Goal: Task Accomplishment & Management: Manage account settings

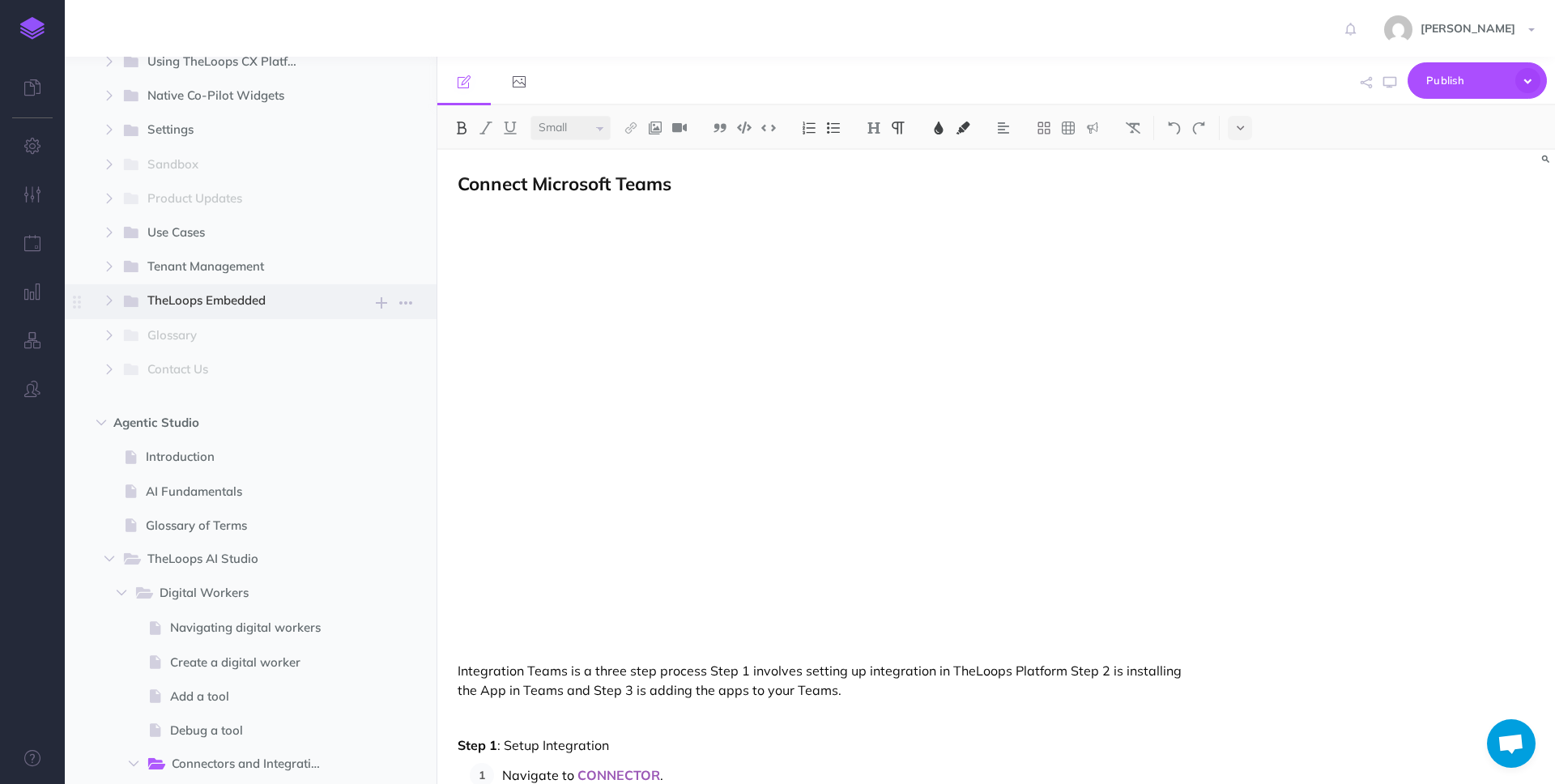
scroll to position [573, 0]
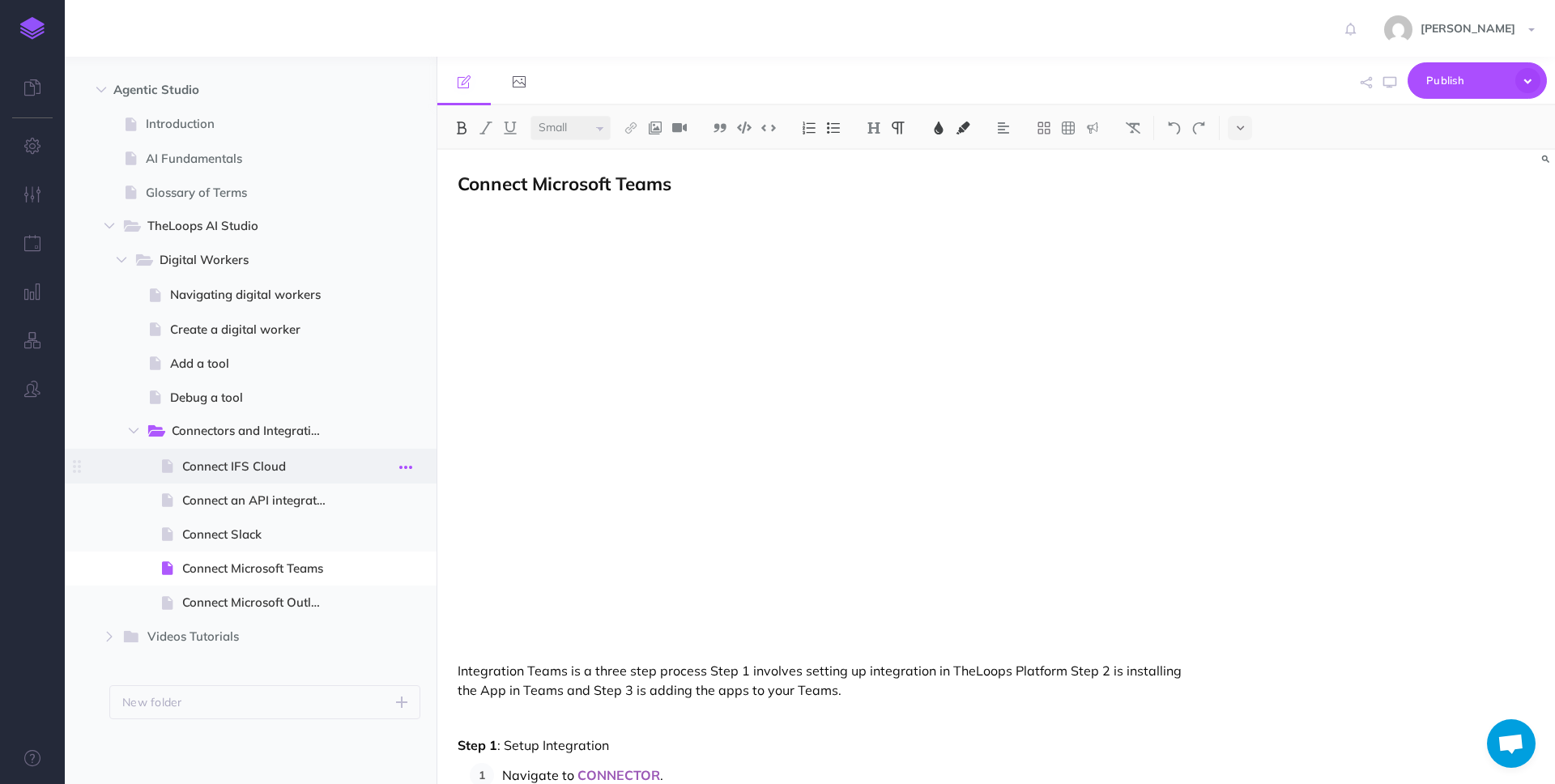
click at [406, 467] on icon "button" at bounding box center [406, 467] width 13 height 19
click at [368, 562] on link "Settings" at bounding box center [360, 575] width 122 height 27
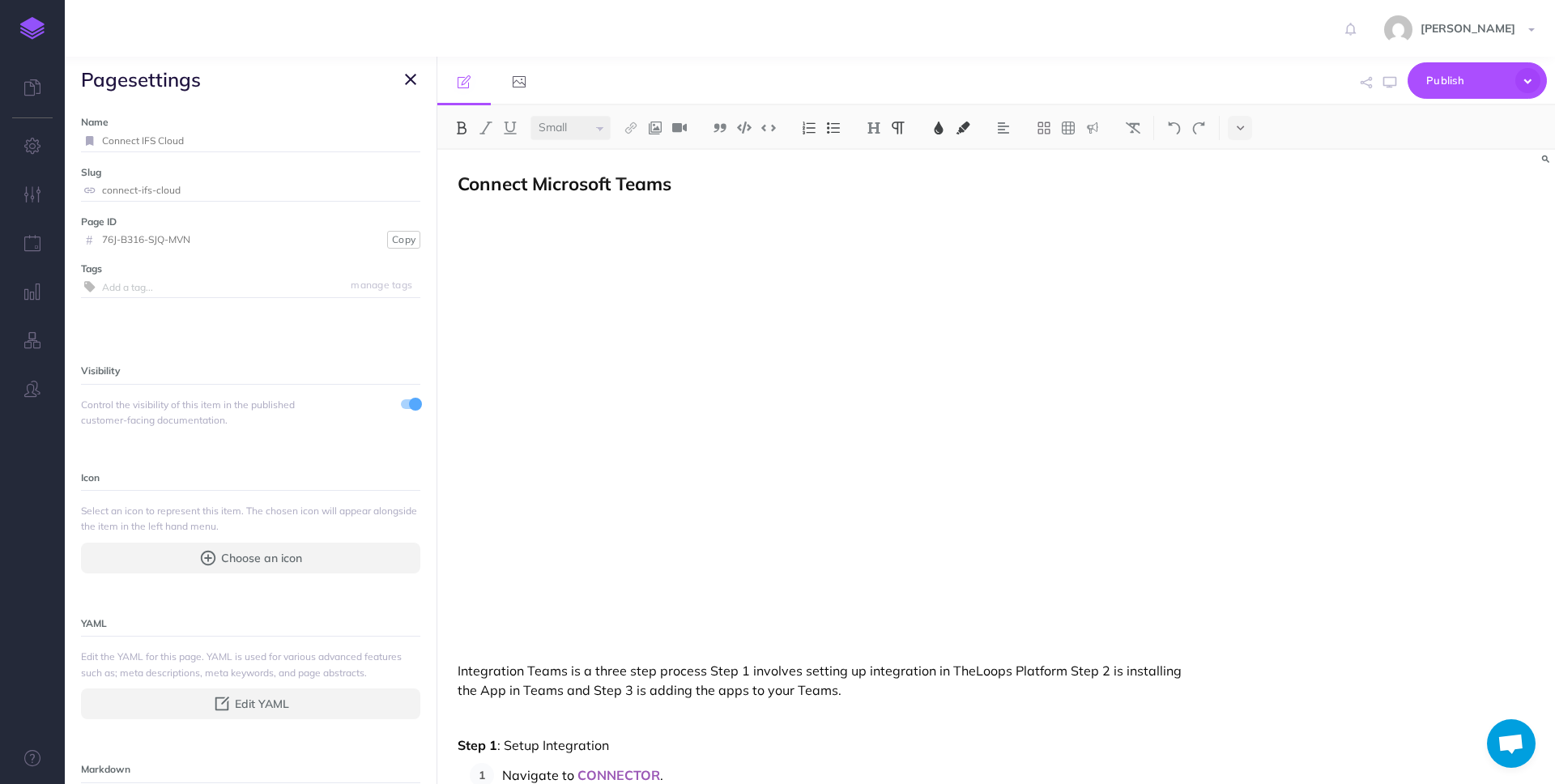
click at [157, 139] on input "Connect IFS Cloud" at bounding box center [261, 141] width 319 height 21
type input "Connect IFSCloud"
click at [406, 138] on small "Save" at bounding box center [400, 140] width 21 height 12
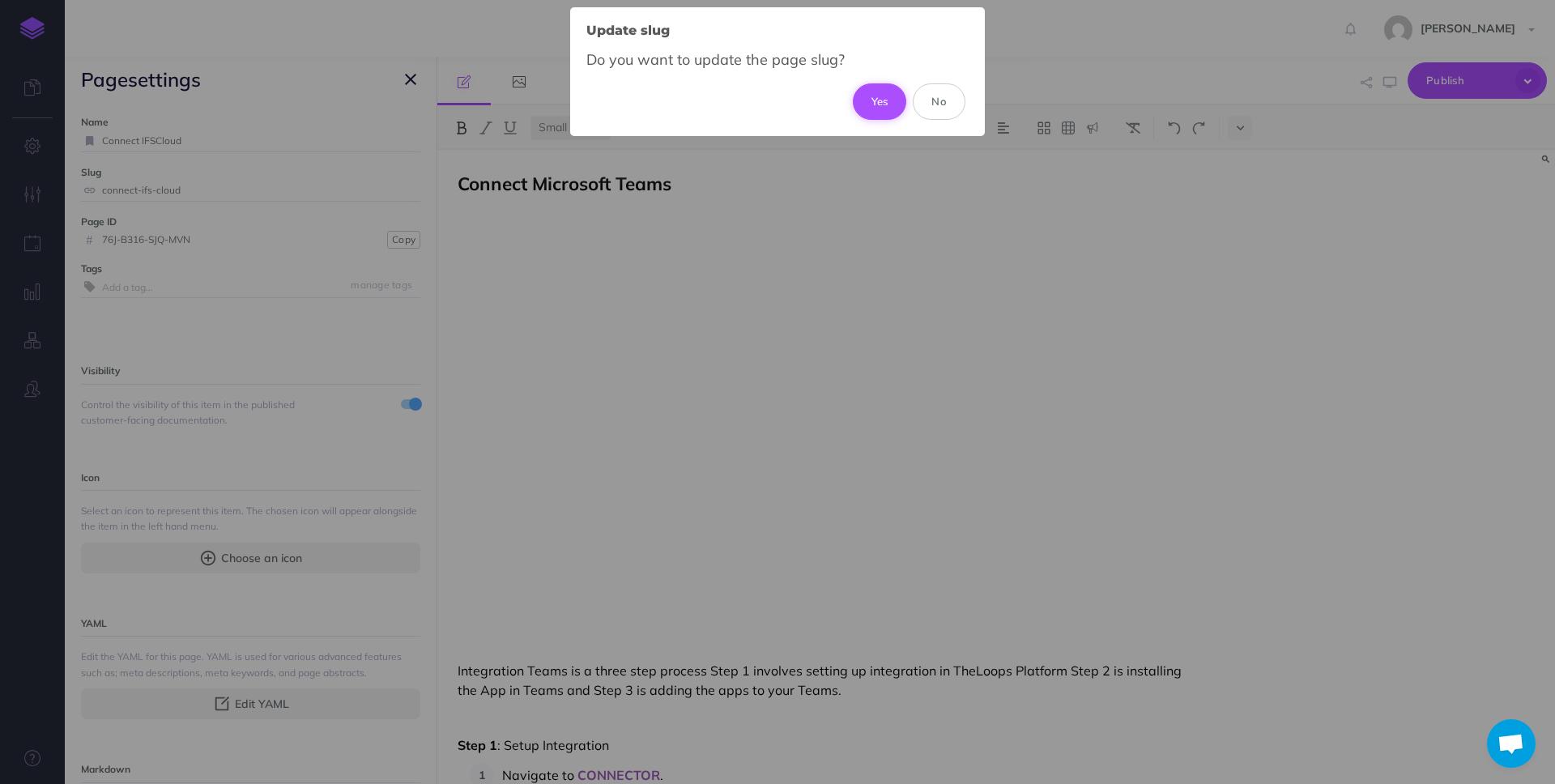
click at [865, 105] on button "Yes" at bounding box center [880, 101] width 54 height 36
type input "connect-ifscloud"
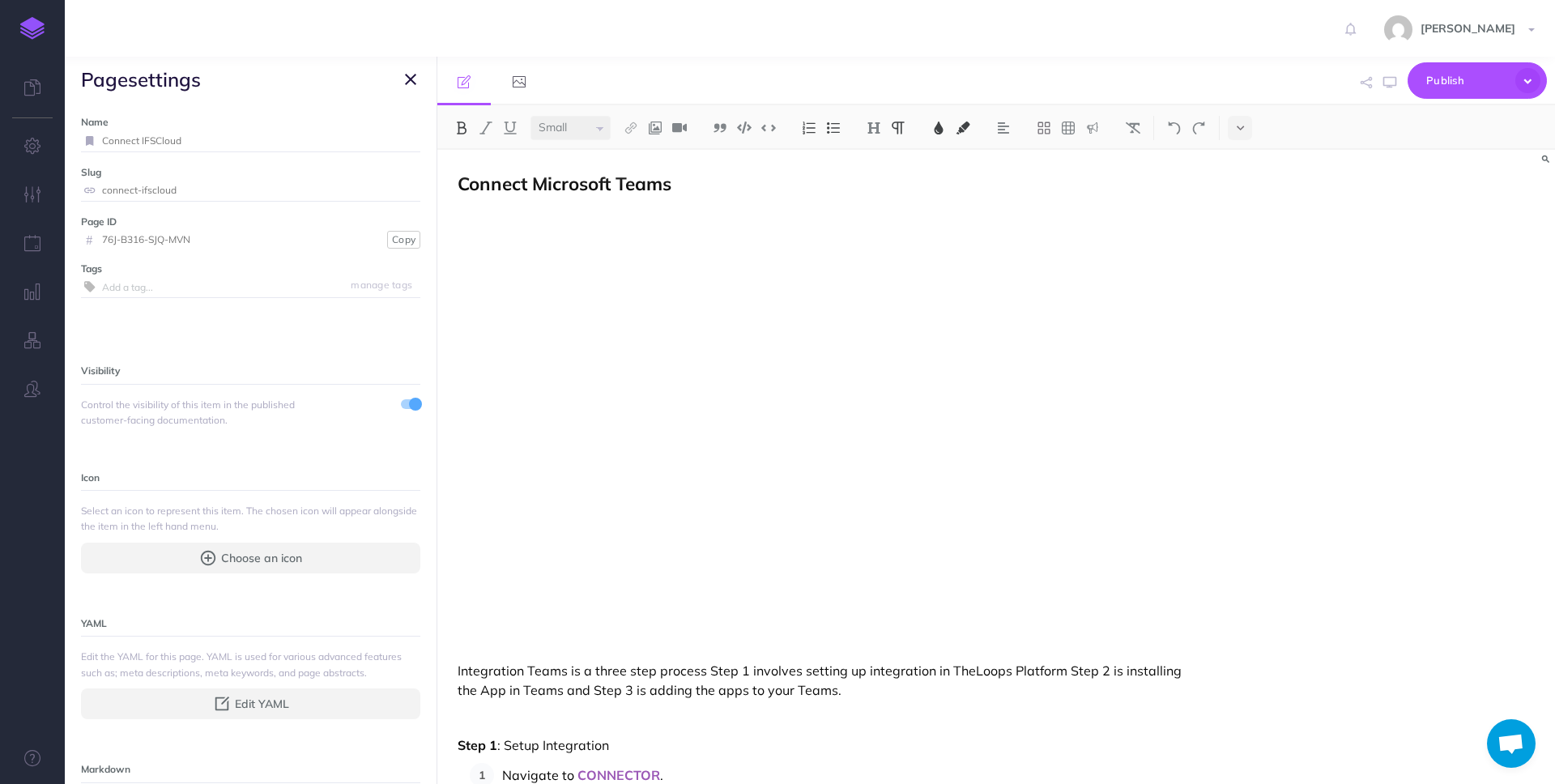
click at [411, 79] on icon "button" at bounding box center [411, 79] width 11 height 19
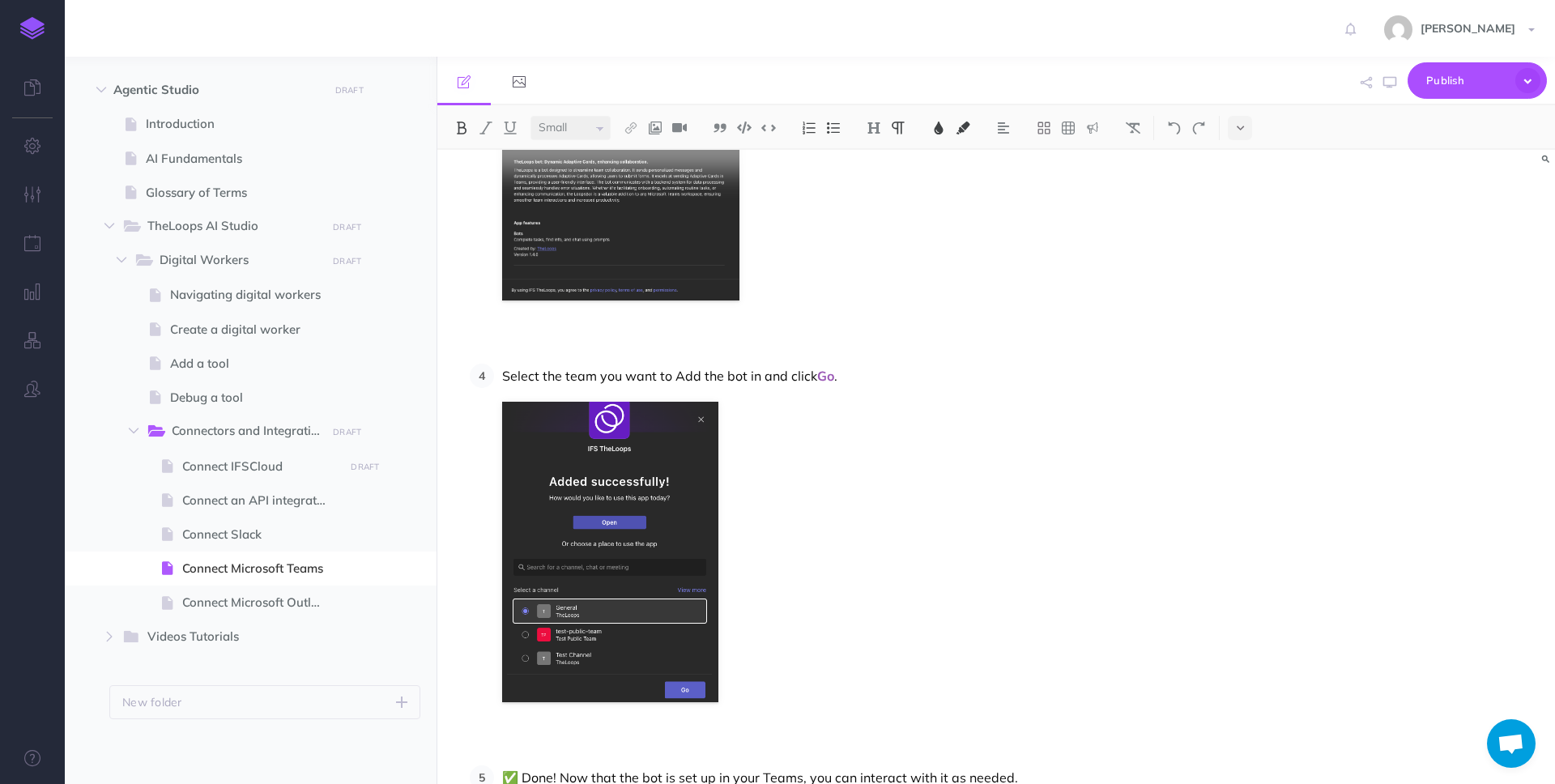
scroll to position [3632, 0]
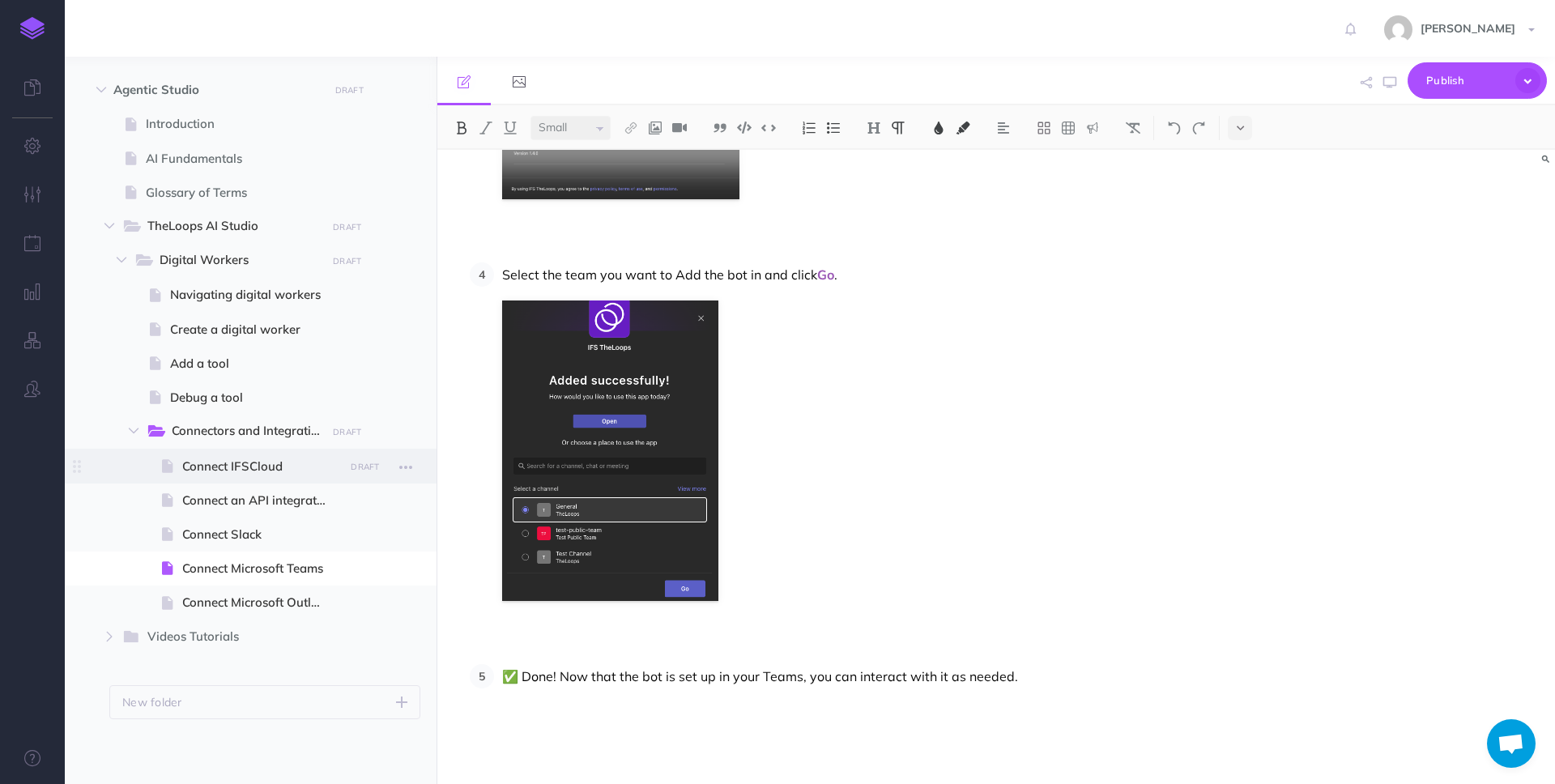
click at [265, 468] on span "Connect IFSCloud" at bounding box center [261, 466] width 157 height 19
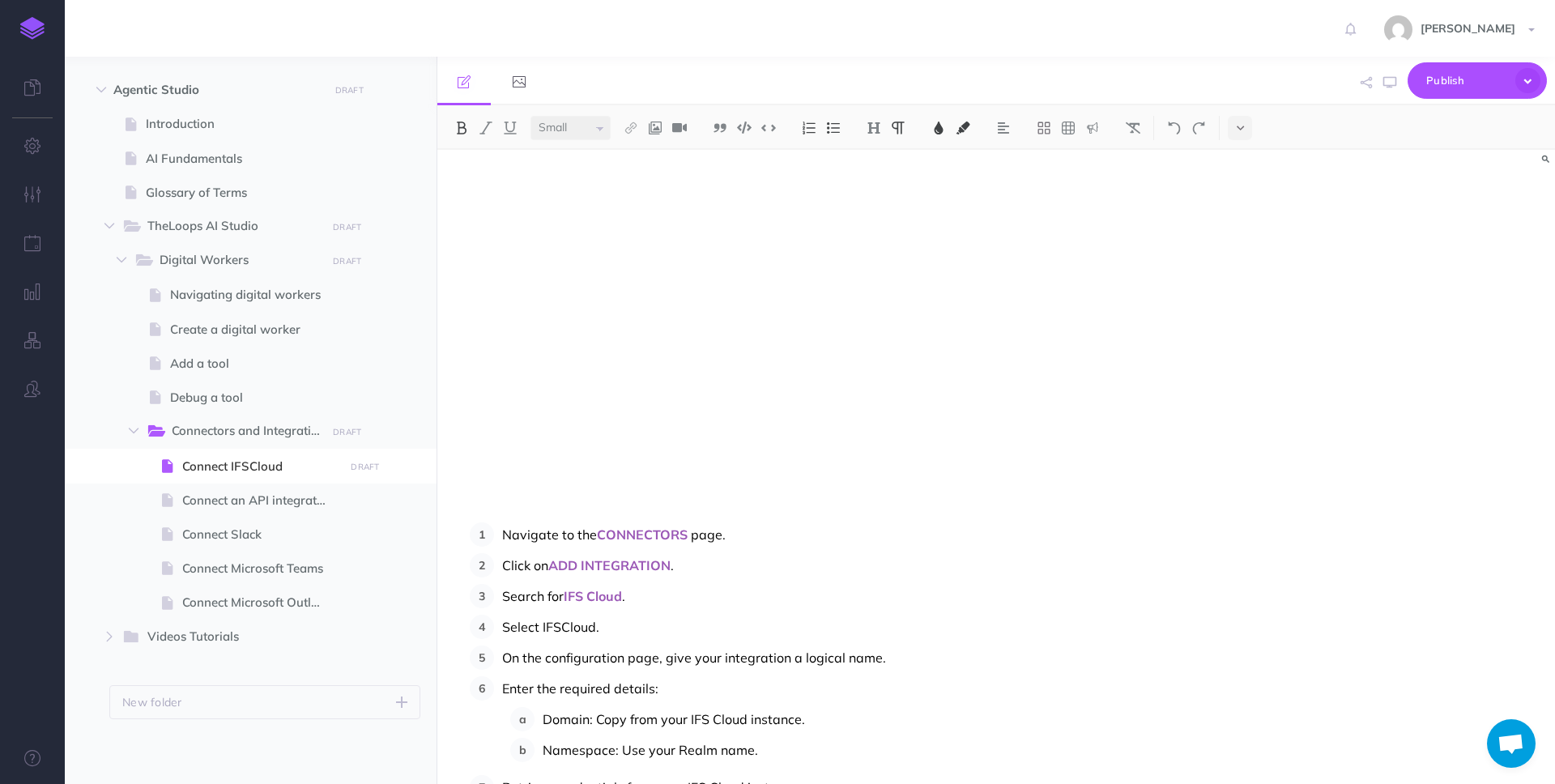
scroll to position [119, 0]
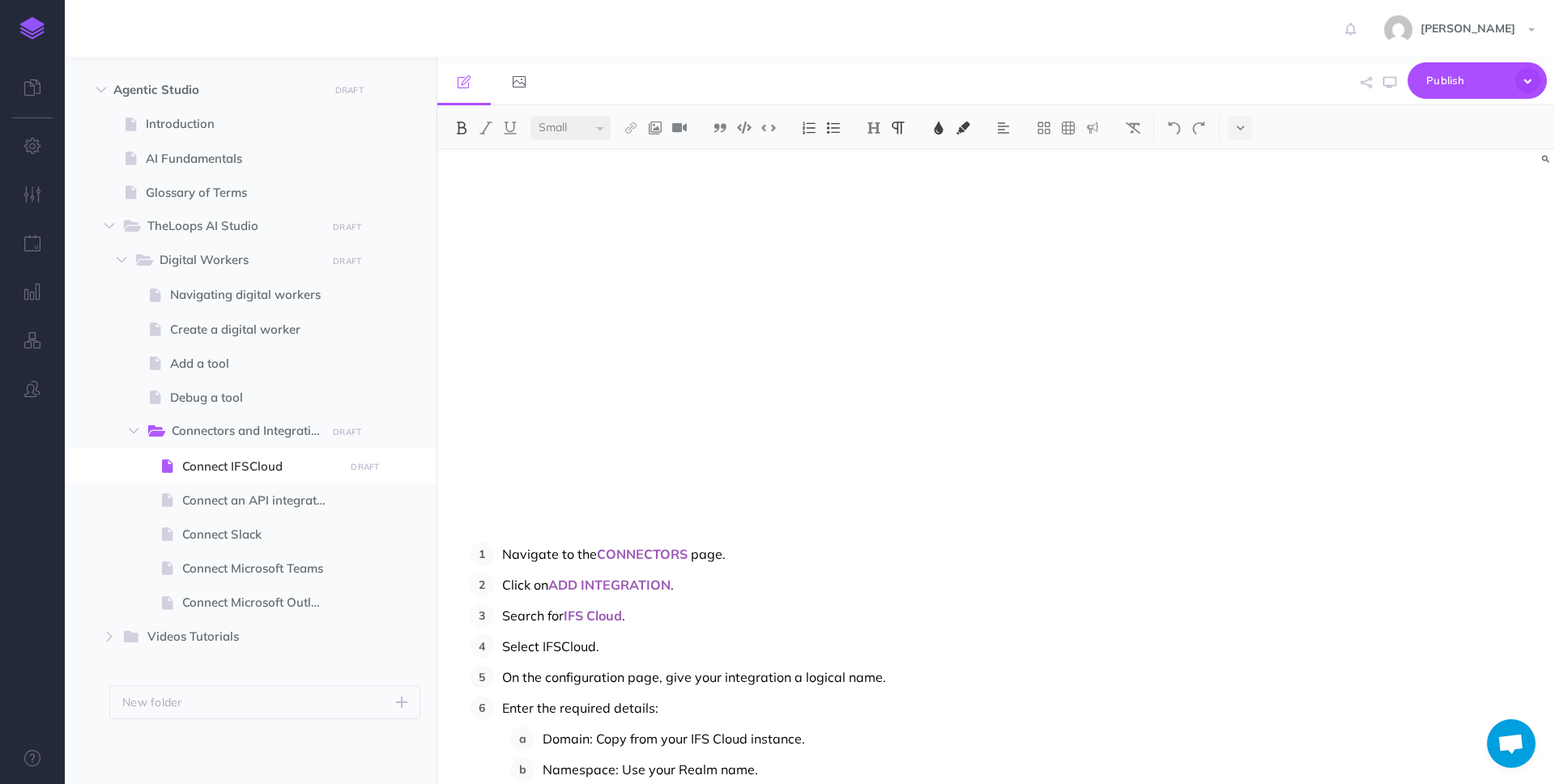
select select "null"
click at [589, 616] on span "IFS Cloud" at bounding box center [592, 616] width 58 height 17
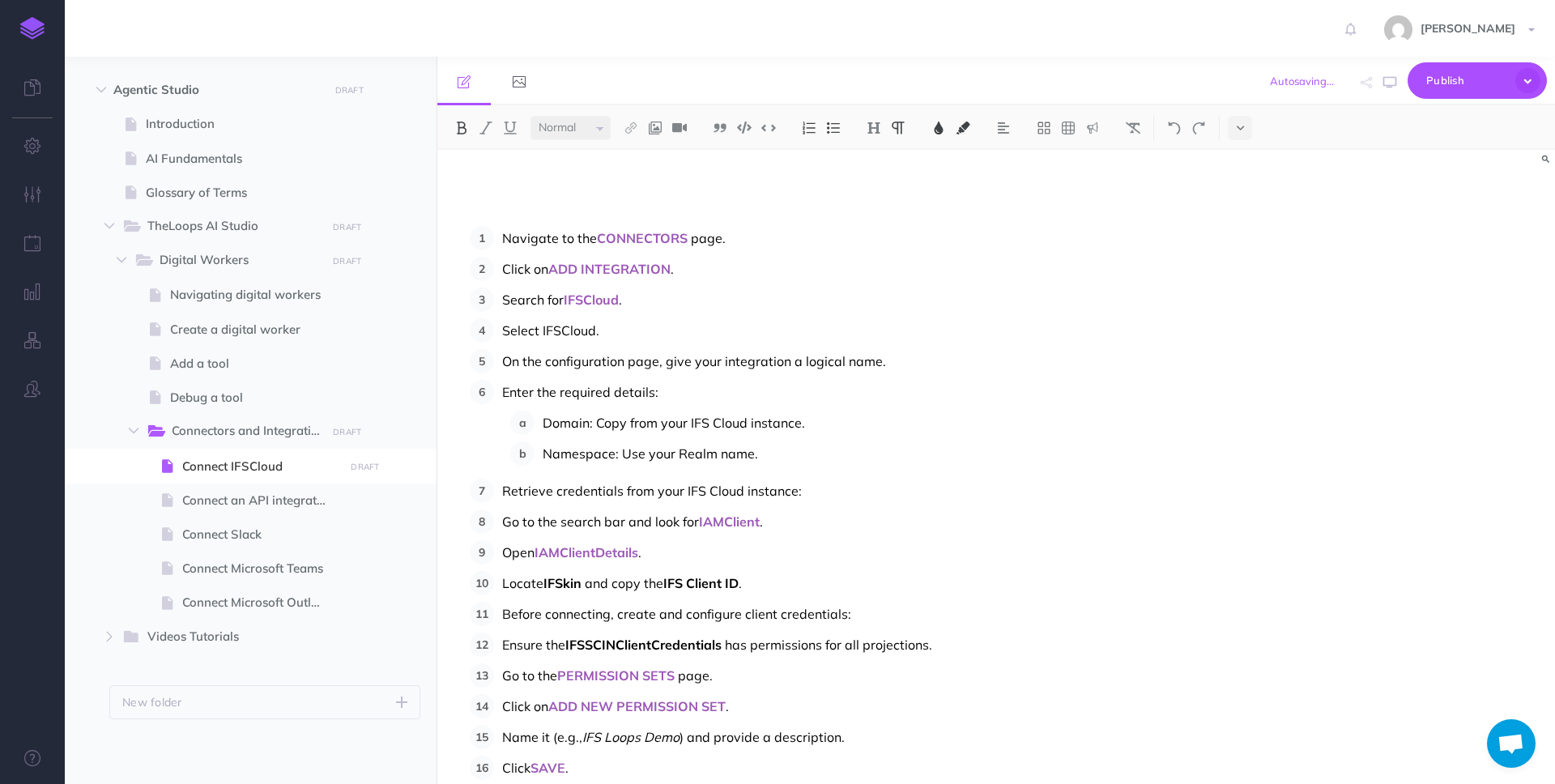
scroll to position [442, 0]
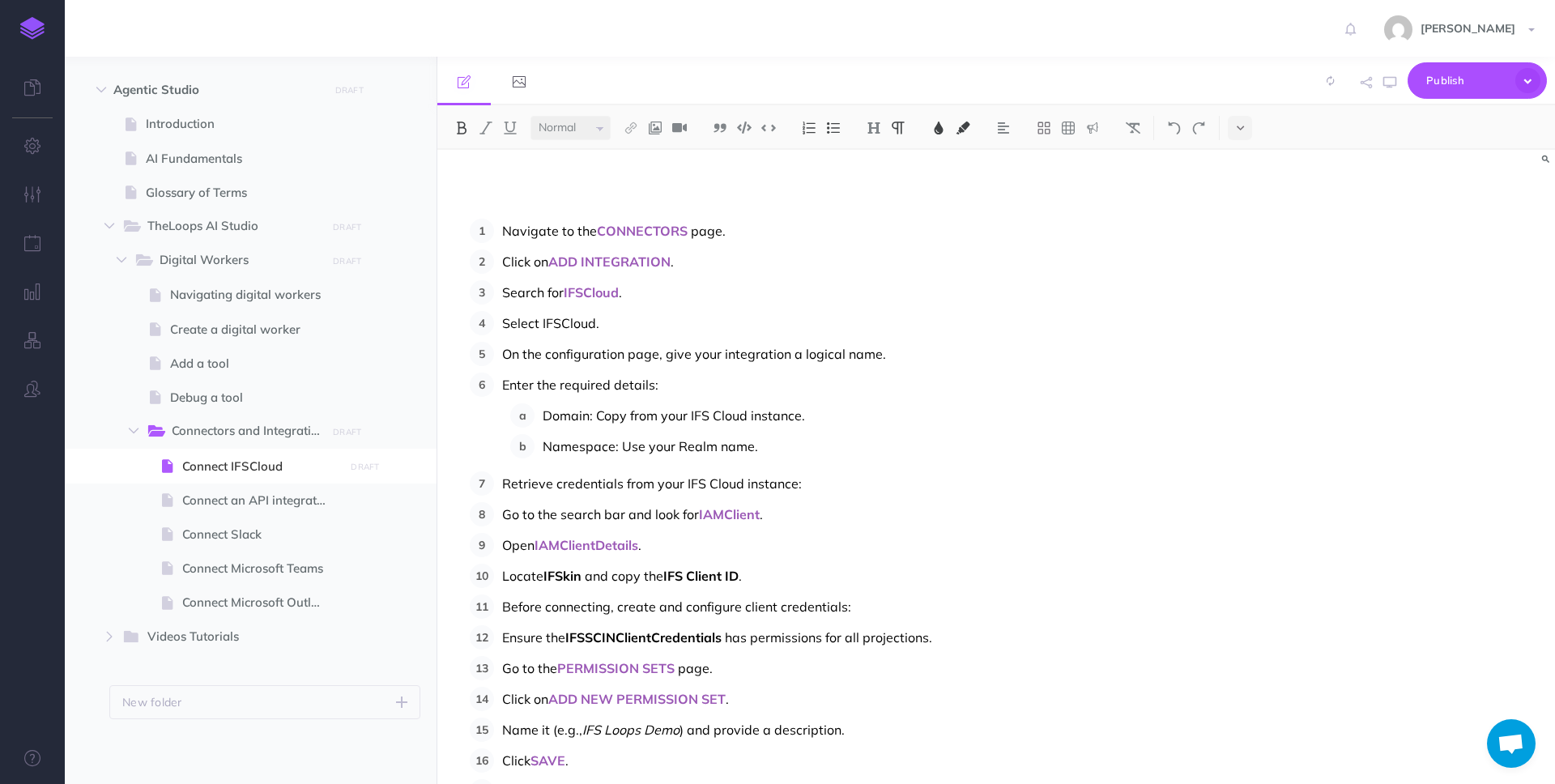
click at [714, 414] on span "Domain: Copy from your IFS Cloud instance." at bounding box center [674, 416] width 262 height 17
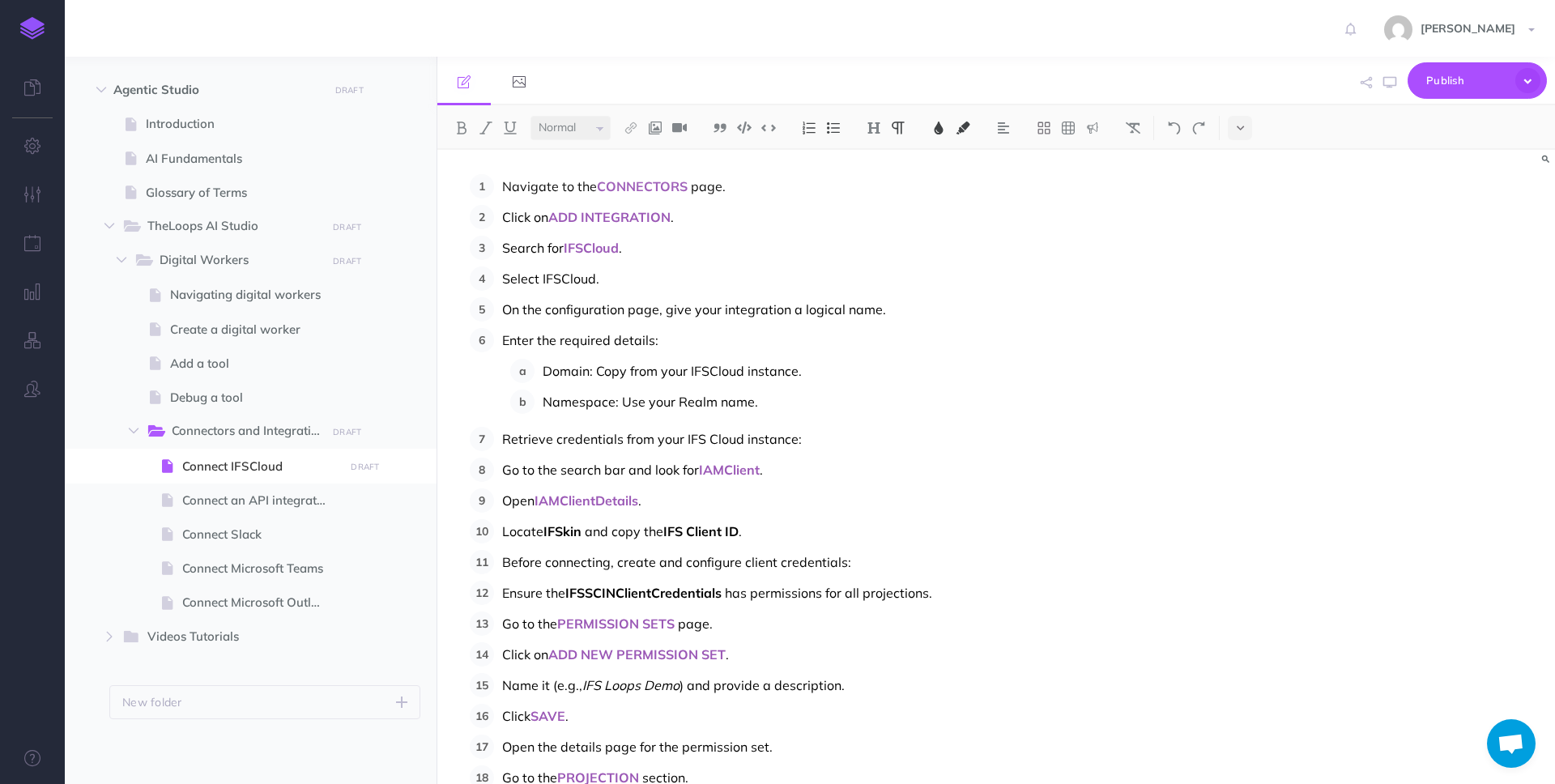
scroll to position [510, 0]
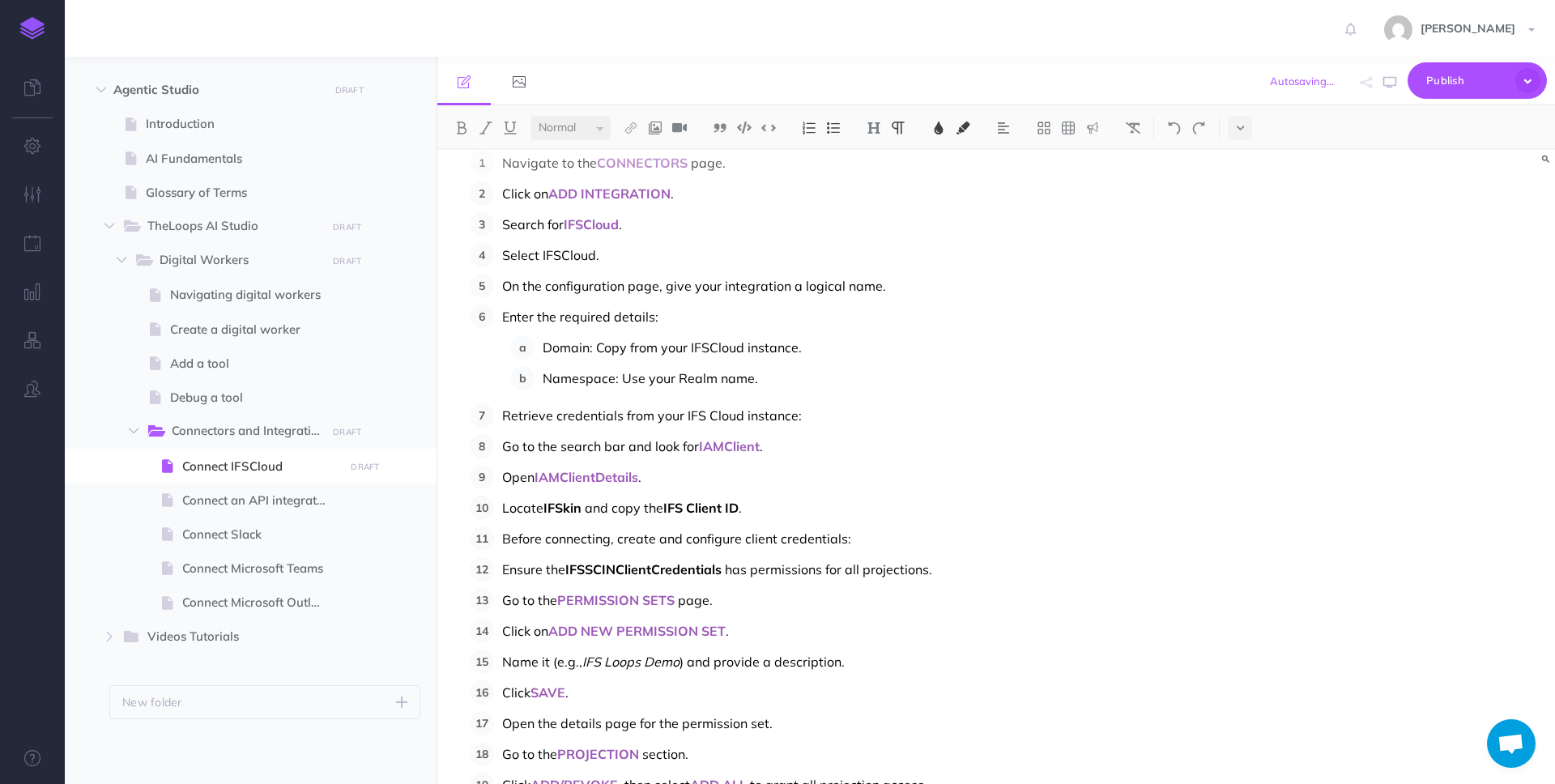
click at [705, 413] on span "Retrieve credentials from your IFS Cloud instance:" at bounding box center [653, 416] width 300 height 17
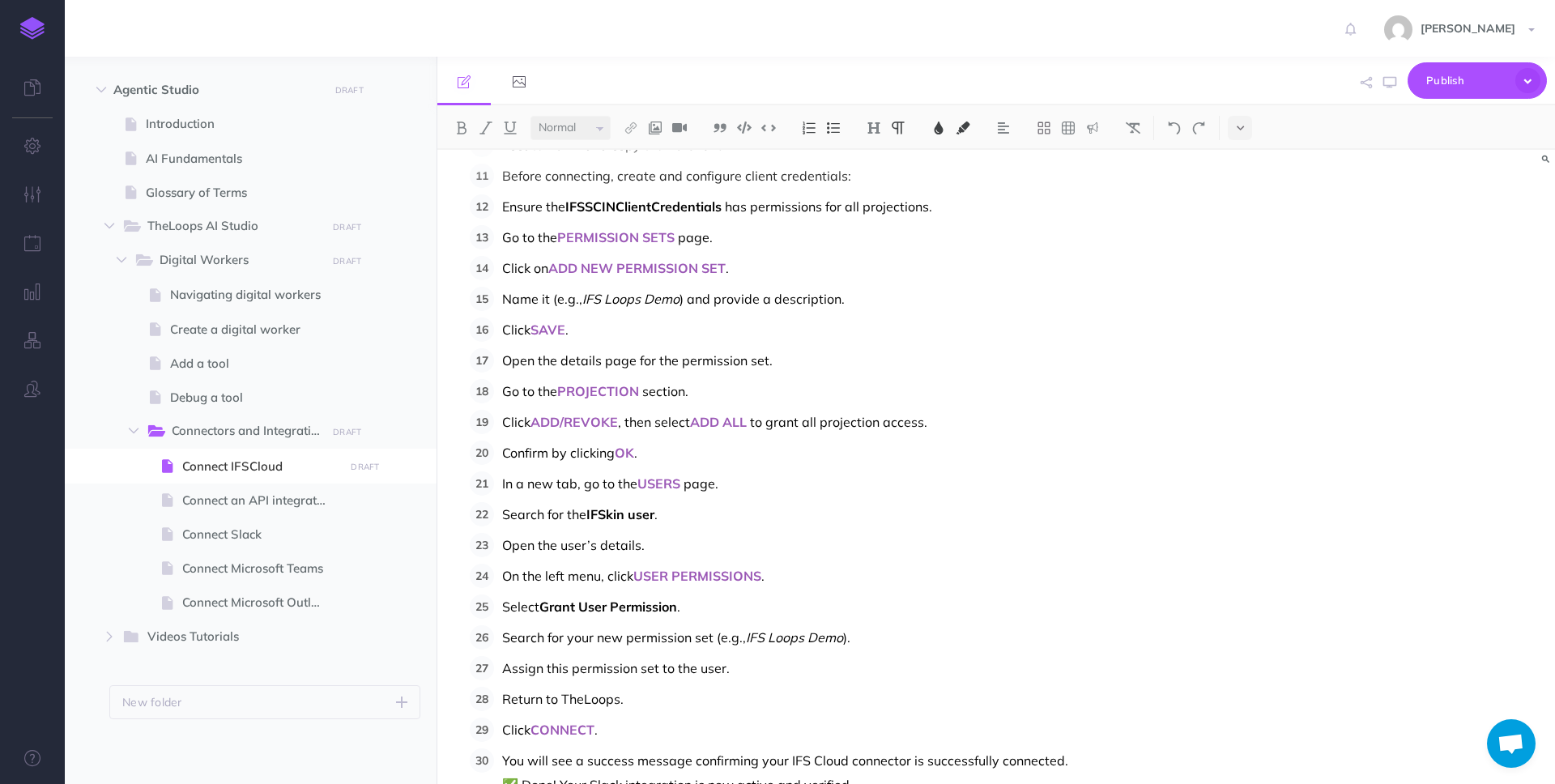
scroll to position [957, 0]
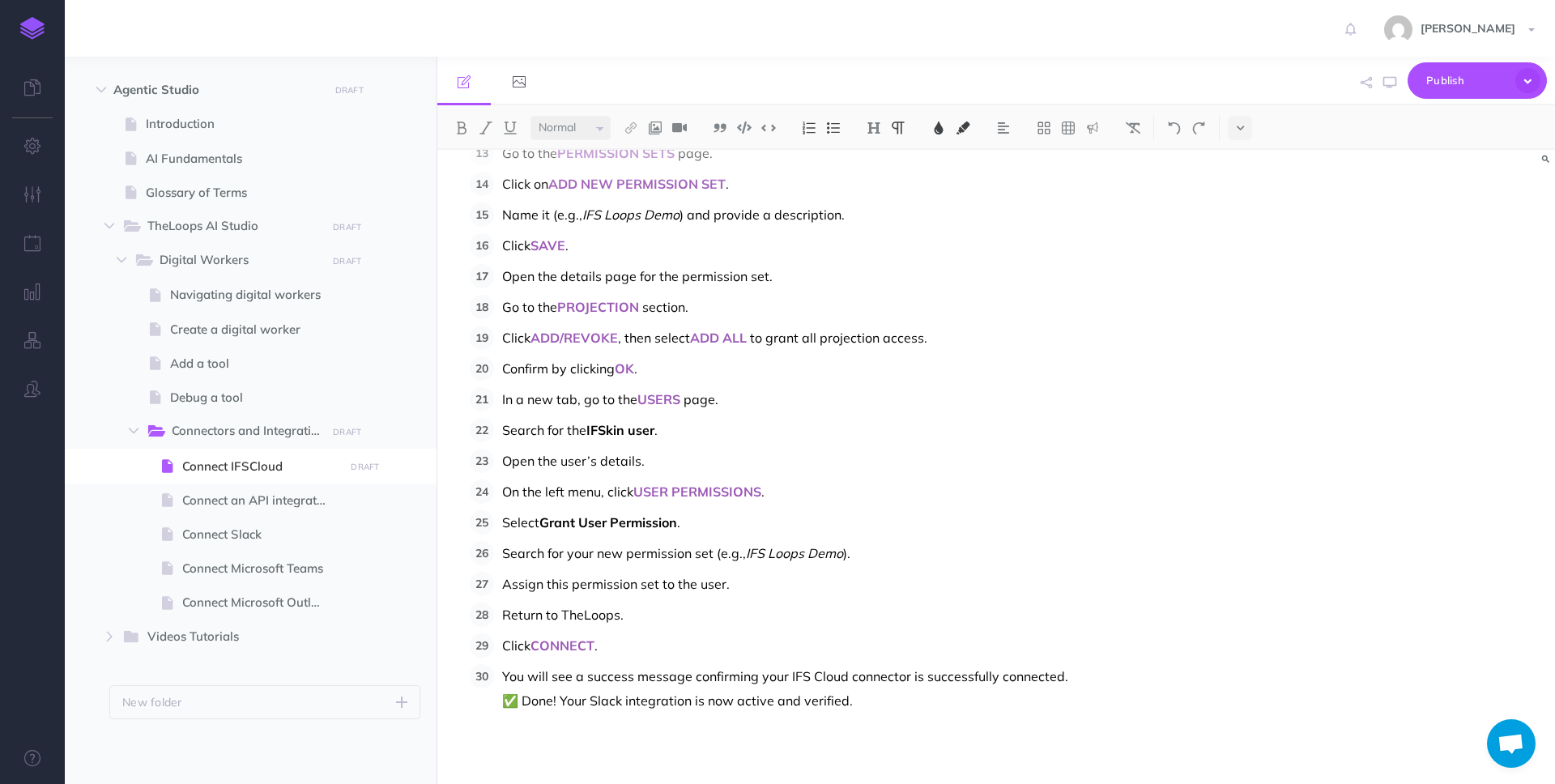
click at [814, 677] on span "You will see a success message confirming your IFS Cloud connector is successfu…" at bounding box center [785, 688] width 566 height 40
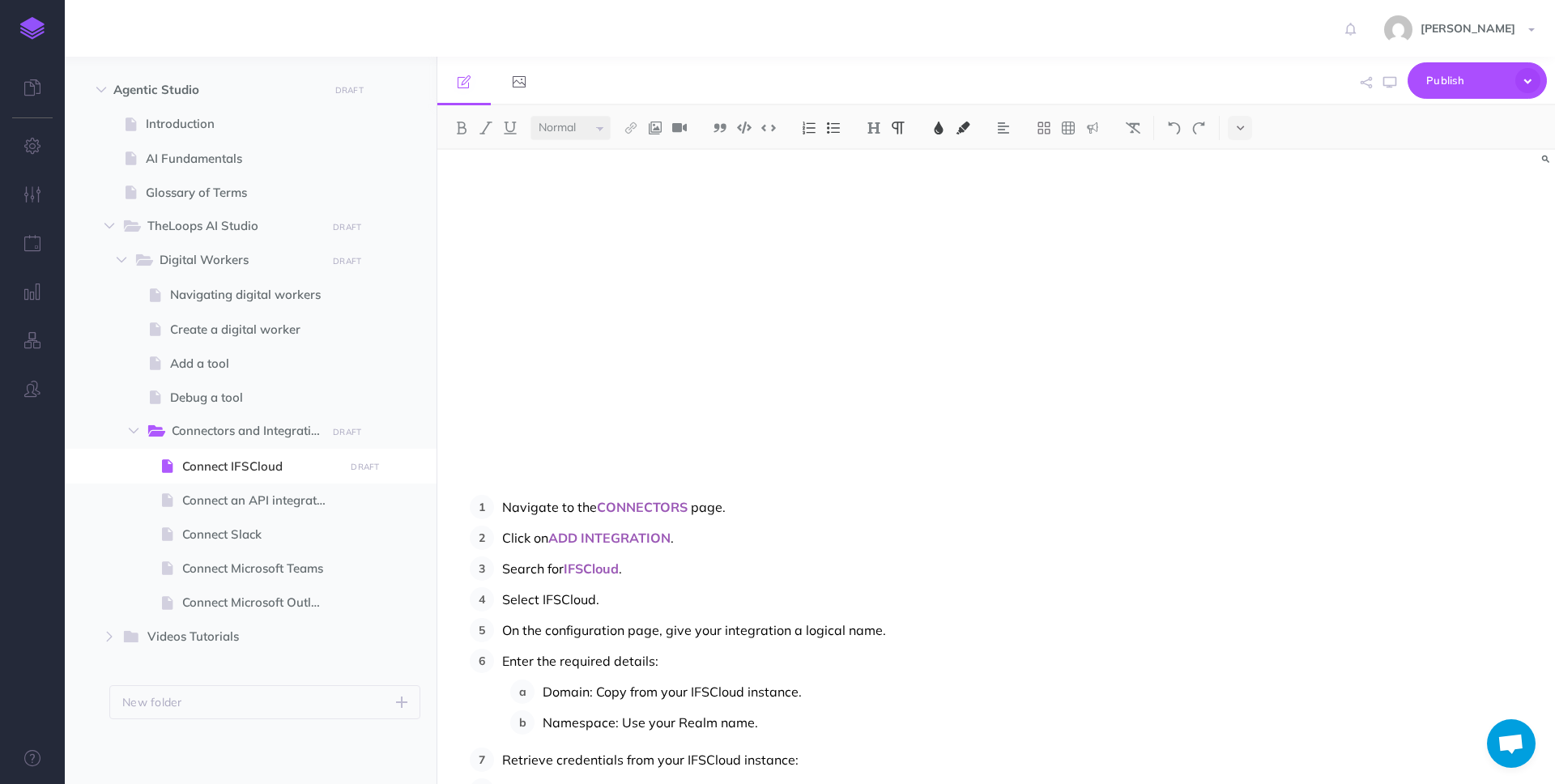
scroll to position [252, 0]
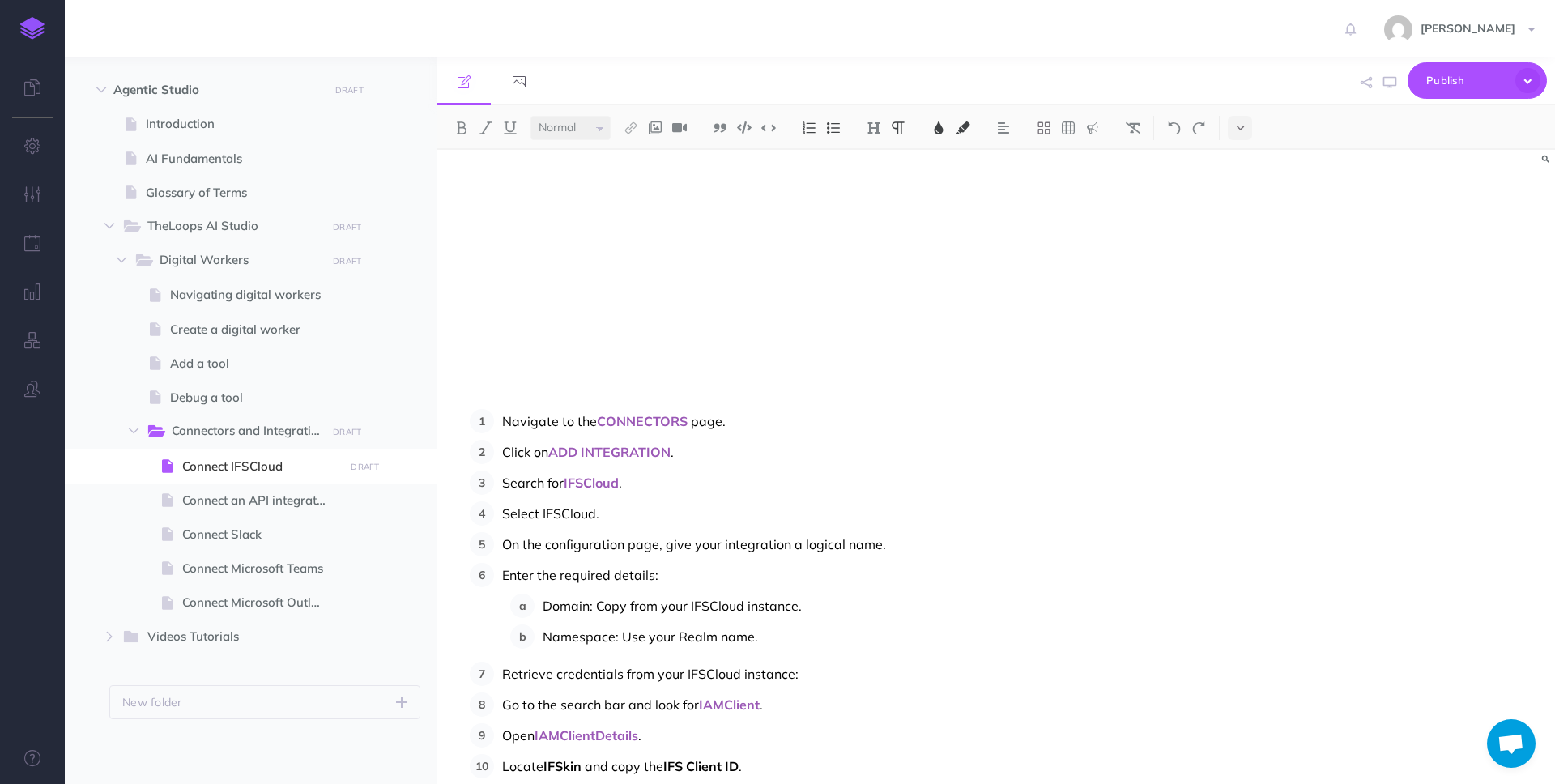
click at [586, 485] on span "IFSCloud" at bounding box center [591, 483] width 55 height 17
click at [558, 515] on span "Select IFSCloud." at bounding box center [551, 513] width 98 height 17
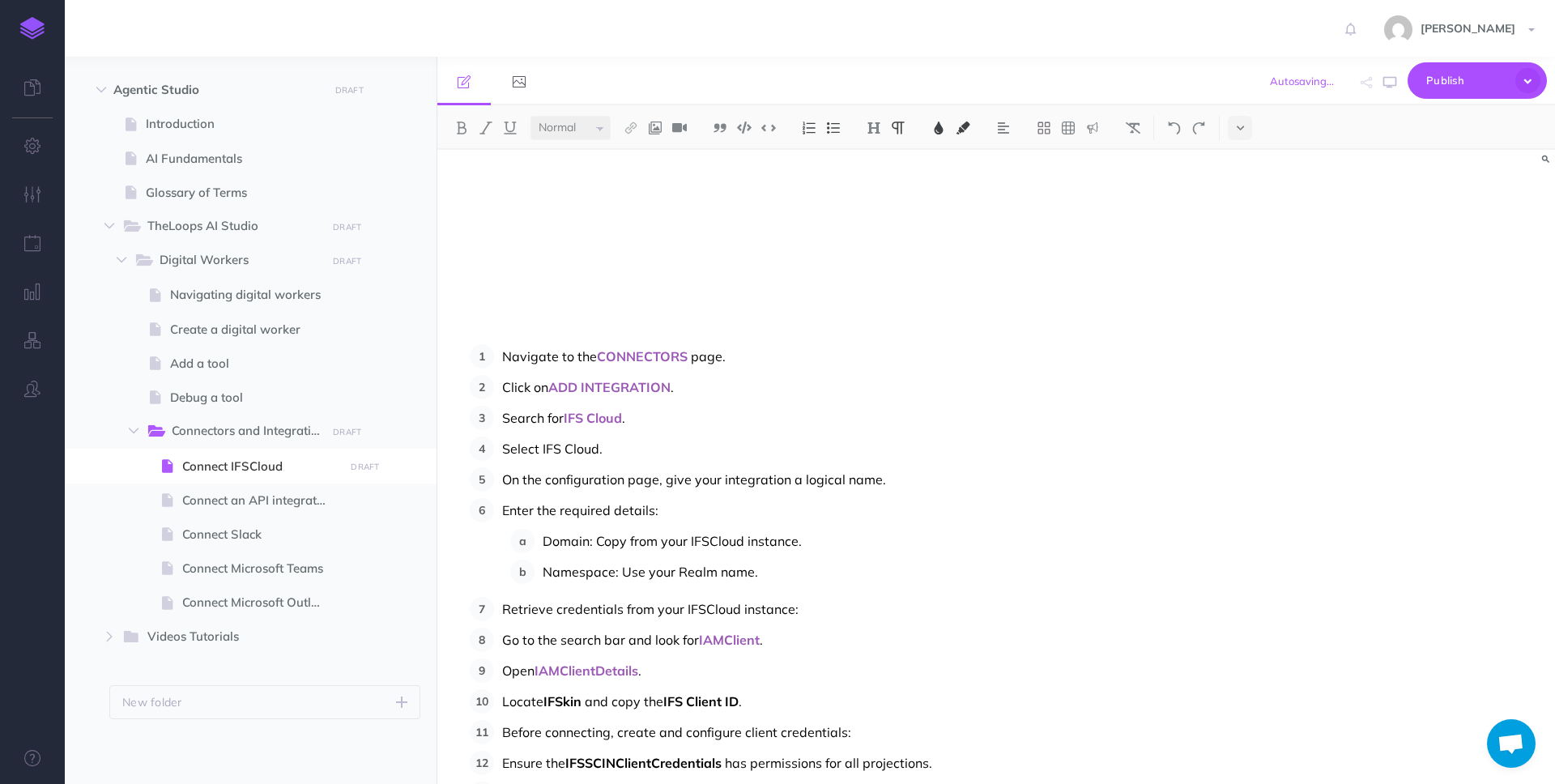
scroll to position [317, 0]
click at [710, 540] on span "Domain: Copy from your IFSCloud instance." at bounding box center [673, 540] width 260 height 17
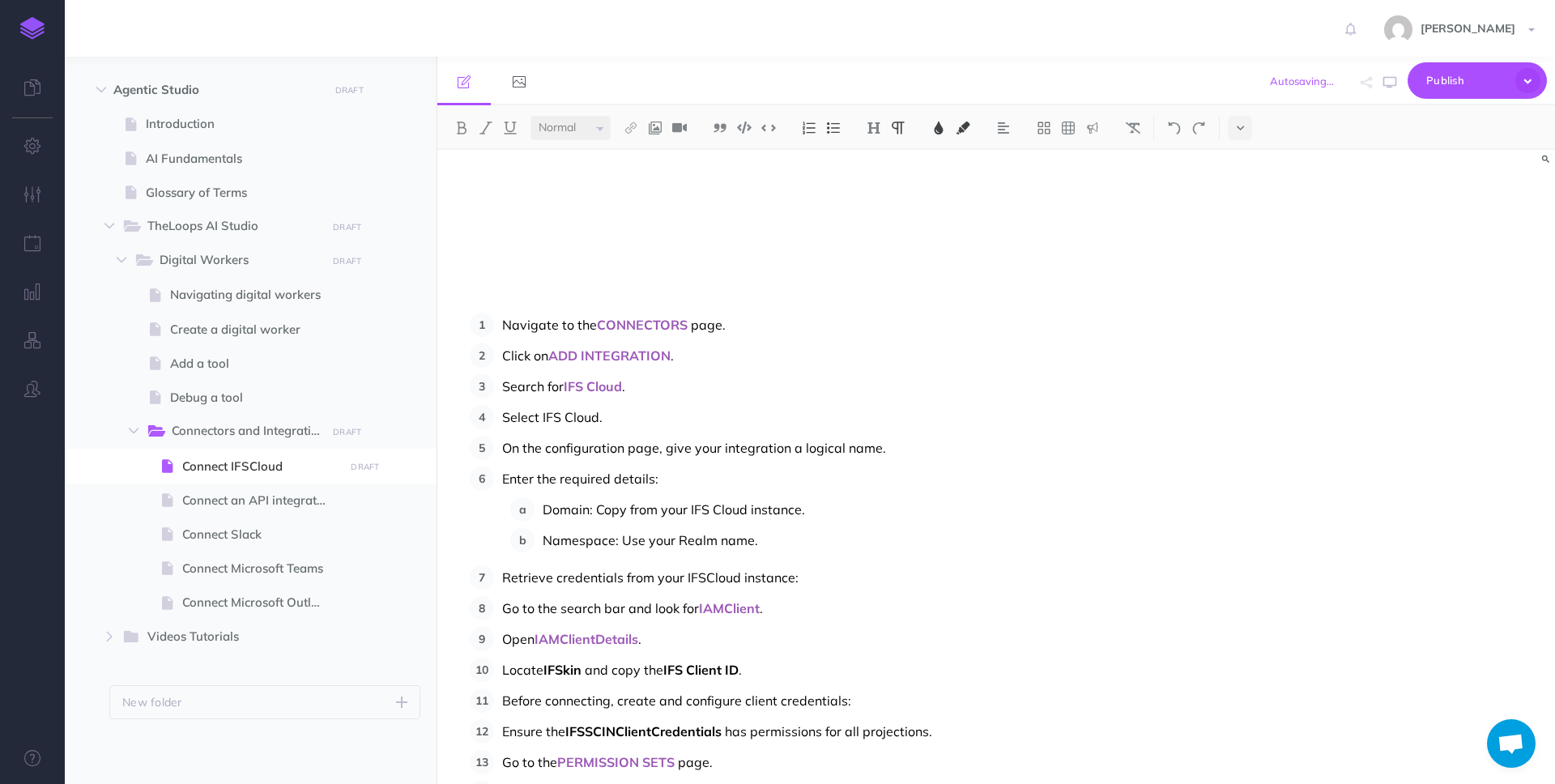
scroll to position [381, 0]
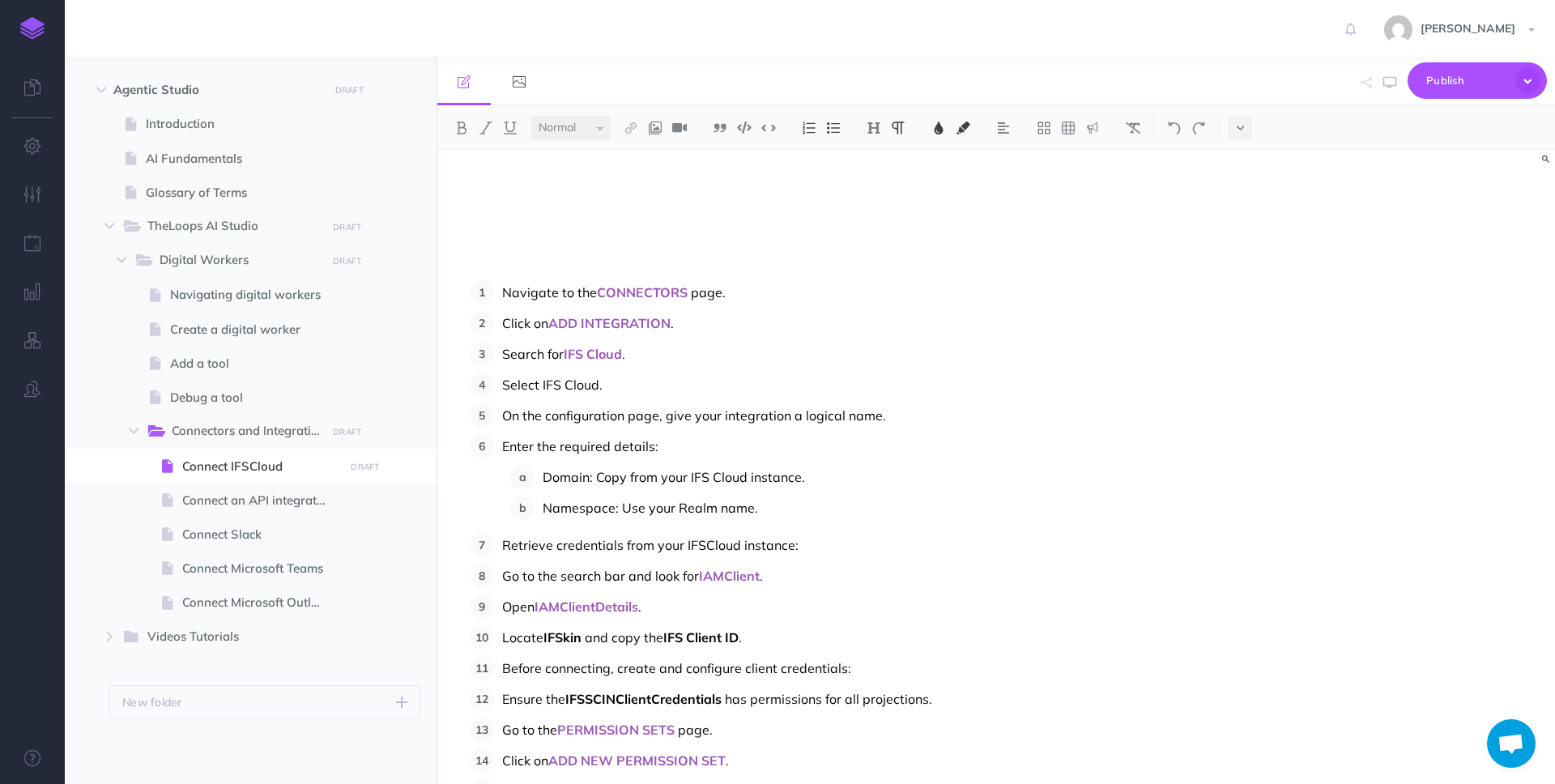
click at [703, 543] on span "Retrieve credentials from your IFSCloud instance:" at bounding box center [651, 545] width 296 height 17
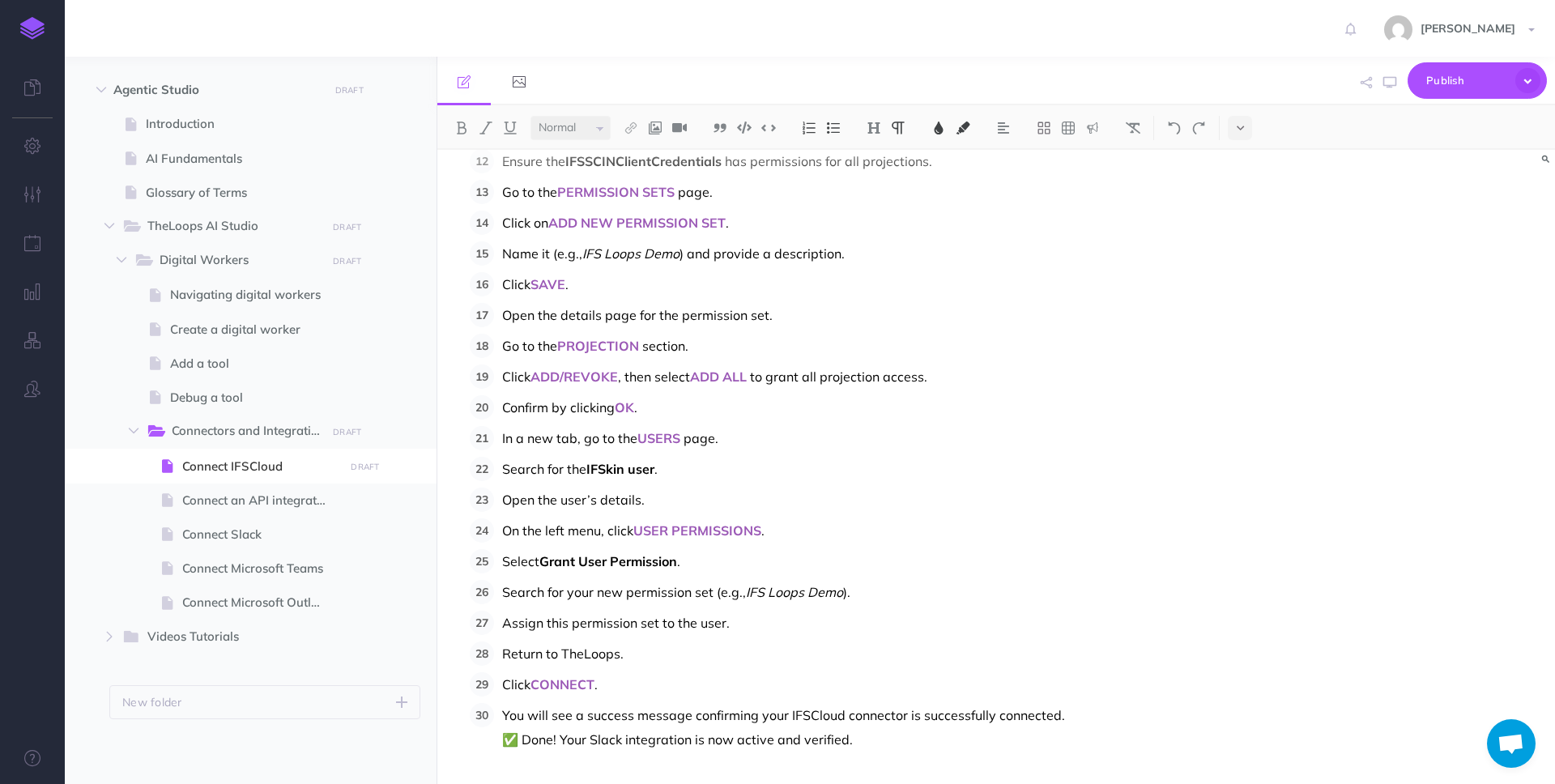
scroll to position [957, 0]
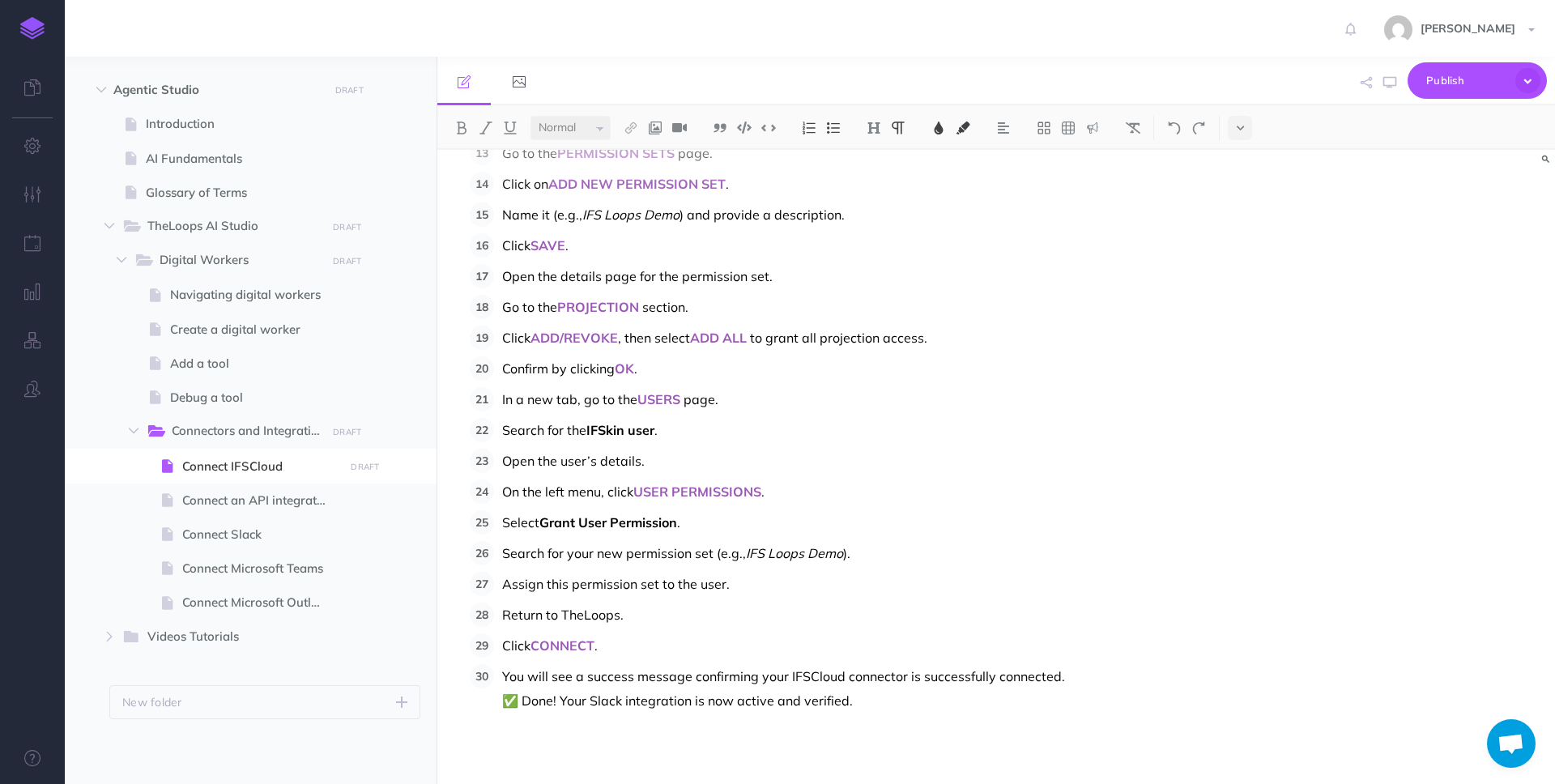
click at [809, 679] on span "You will see a success message confirming your IFSCloud connector is successful…" at bounding box center [784, 688] width 563 height 40
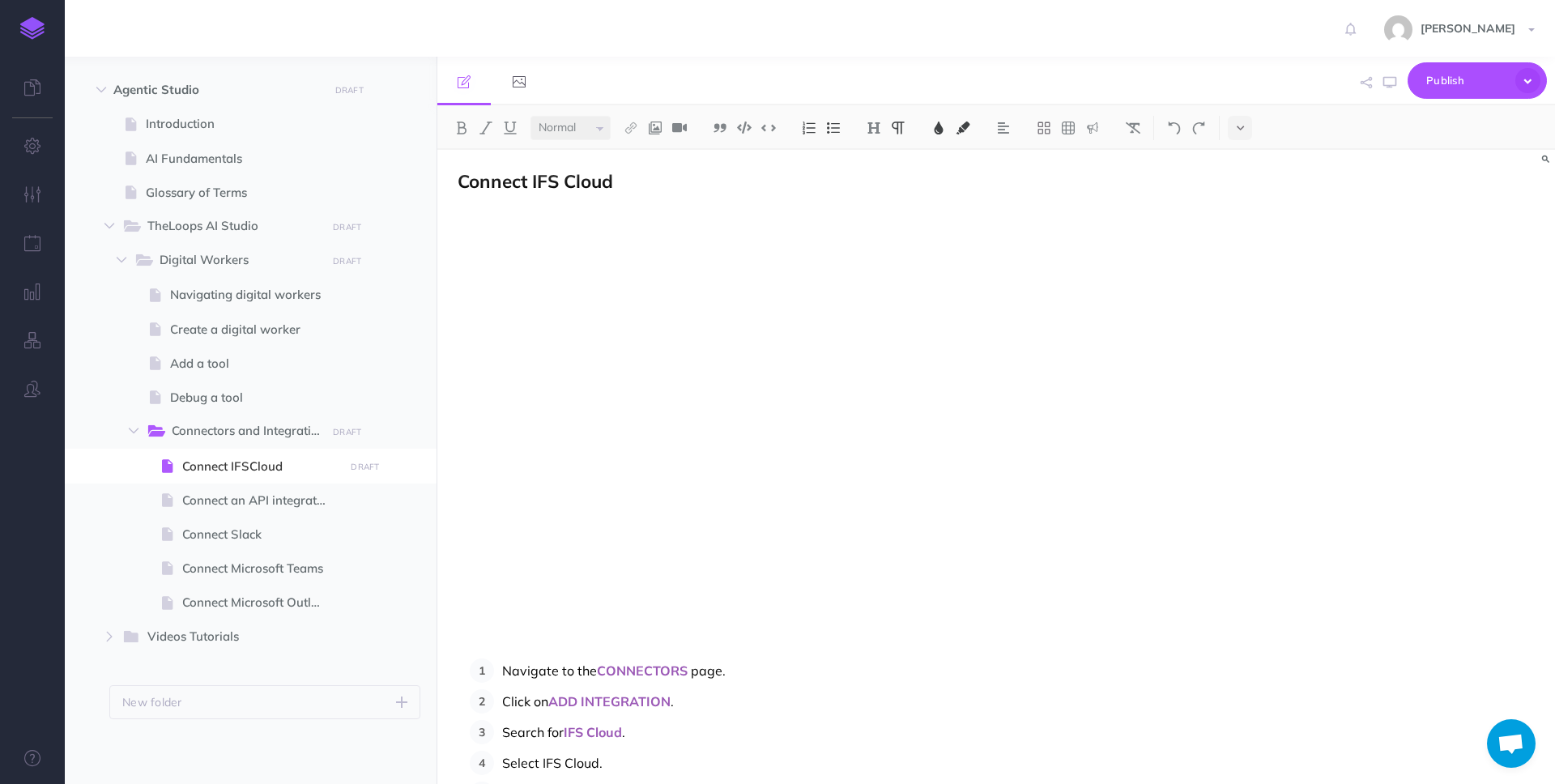
scroll to position [0, 0]
click at [564, 185] on span "Connect IFS Cloud" at bounding box center [535, 184] width 156 height 24
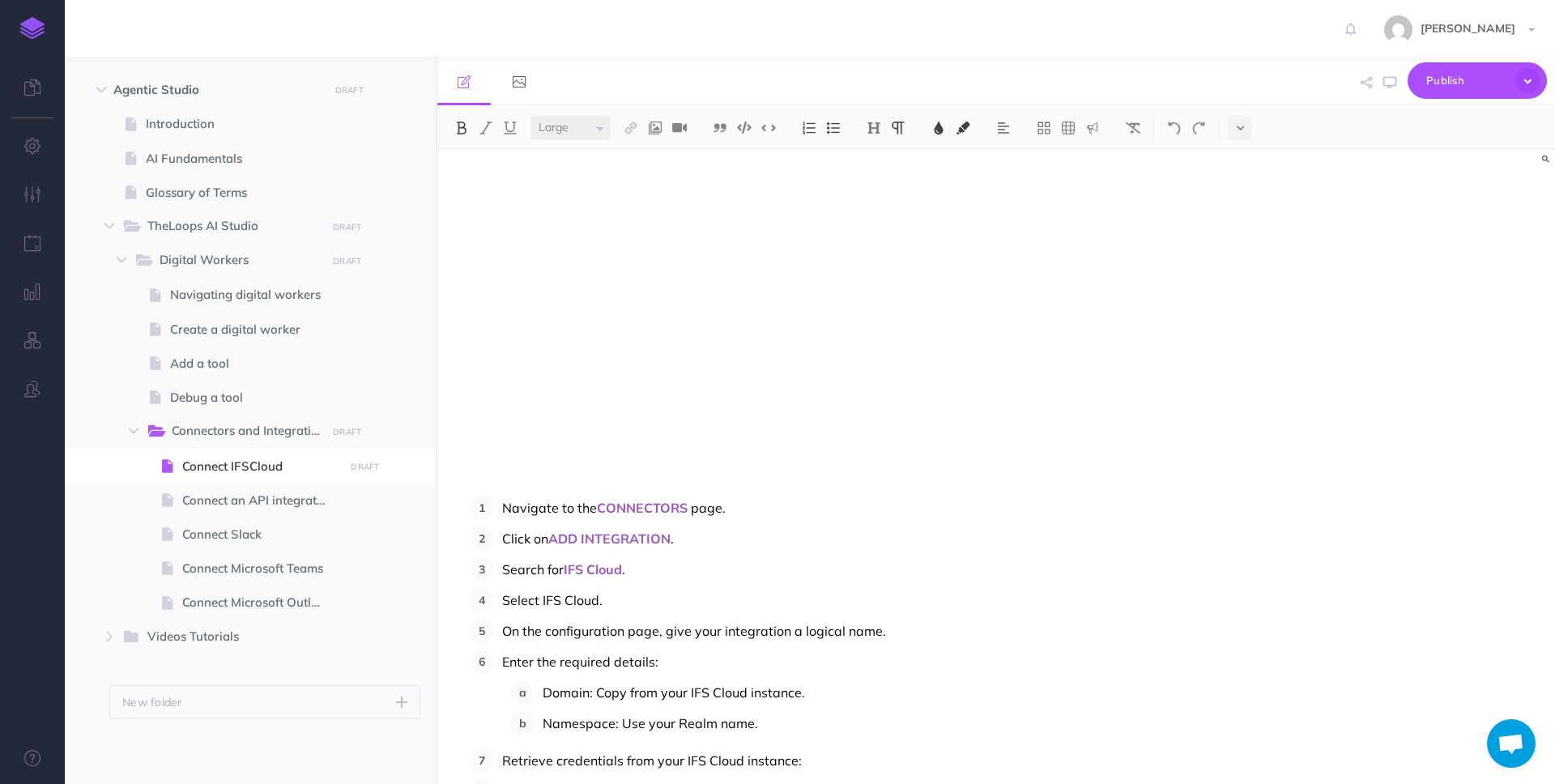
scroll to position [176, 0]
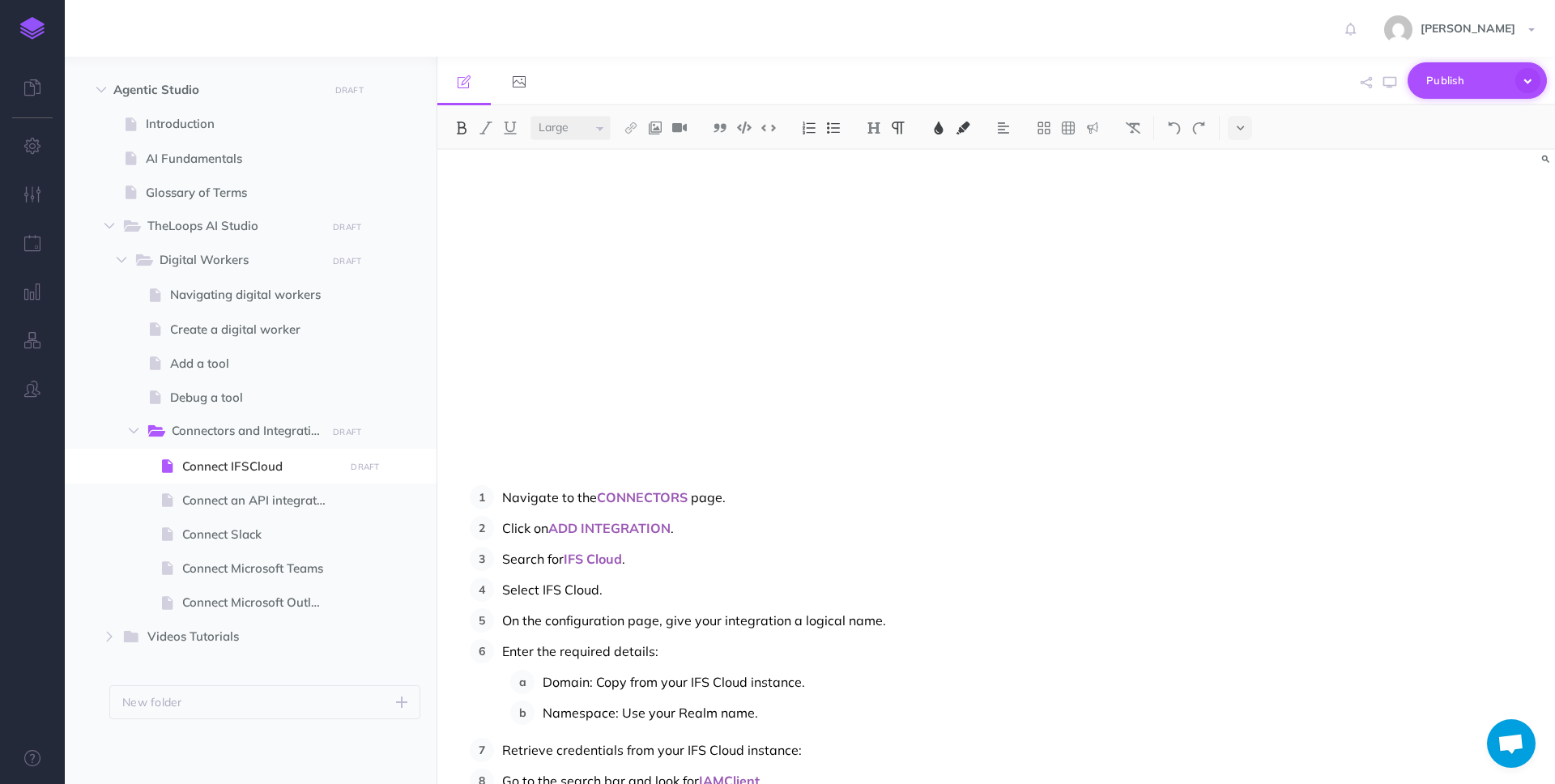
click at [1452, 83] on span "Publish" at bounding box center [1467, 80] width 81 height 25
click at [1401, 443] on div "Connect IFS Cloud Navigate to the CONNECTORS page. Click on ADD INTEGRATION . S…" at bounding box center [996, 467] width 1118 height 634
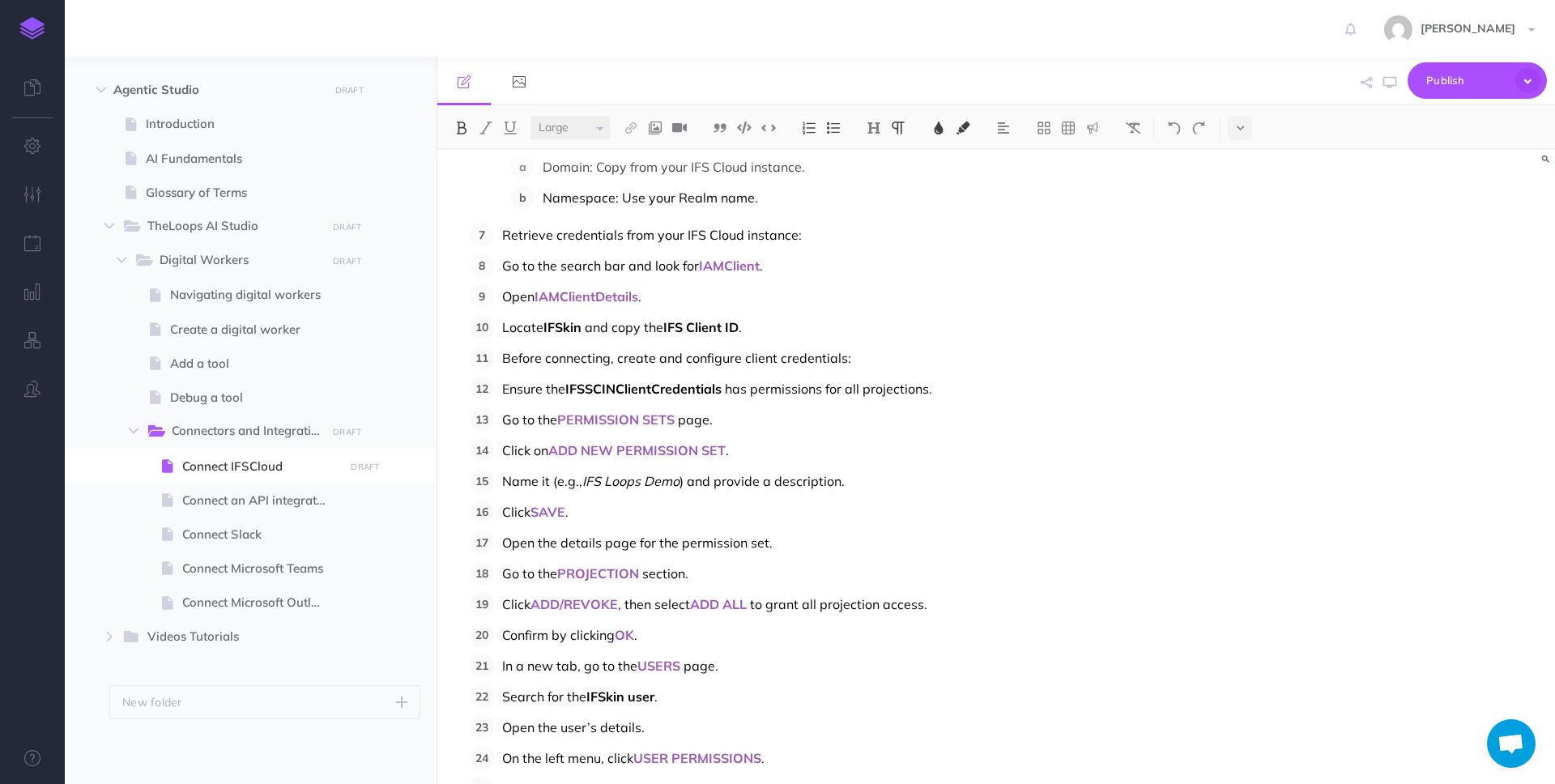
scroll to position [689, 0]
select select "null"
click at [728, 453] on span "." at bounding box center [727, 452] width 4 height 17
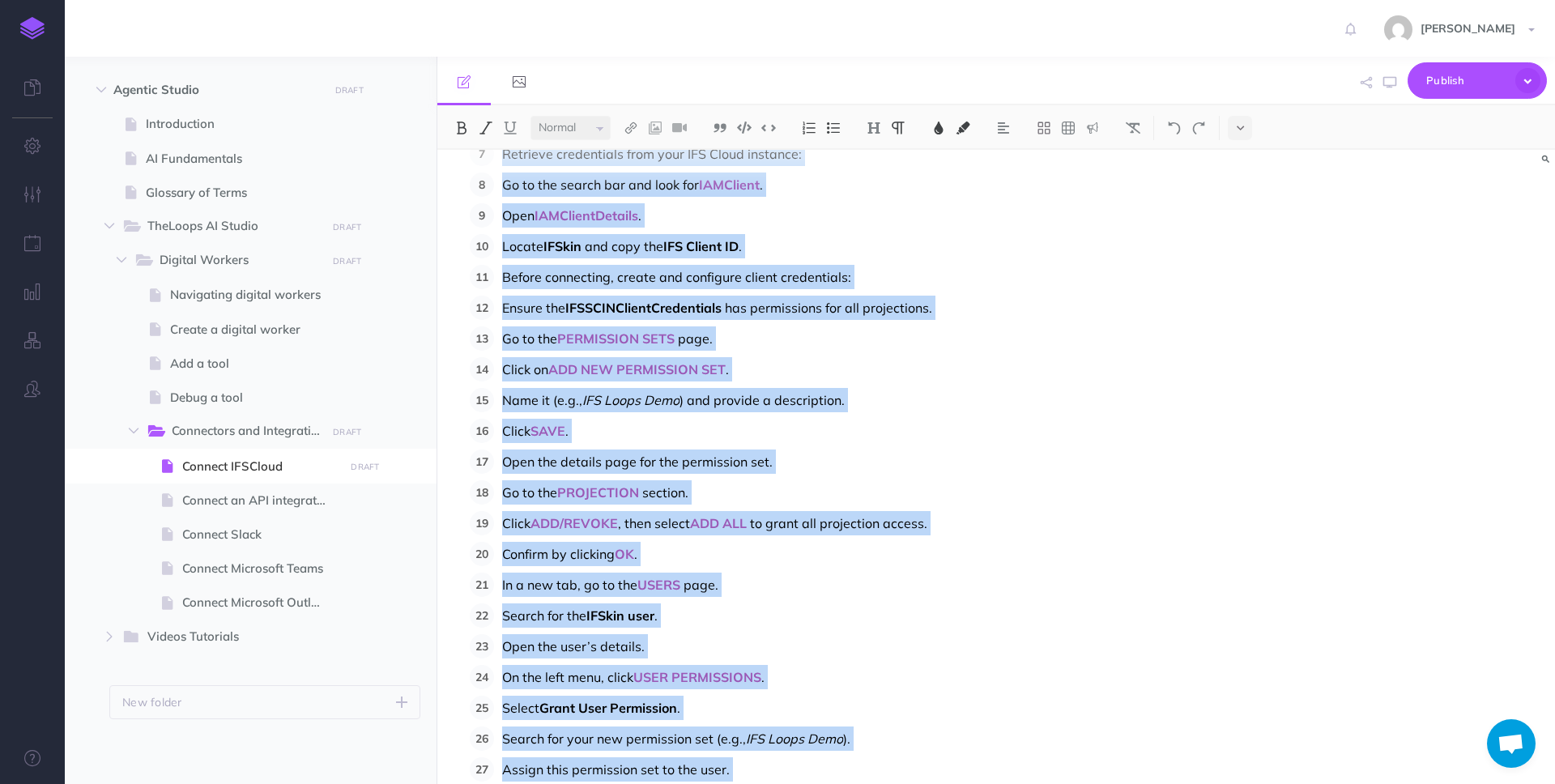
scroll to position [827, 0]
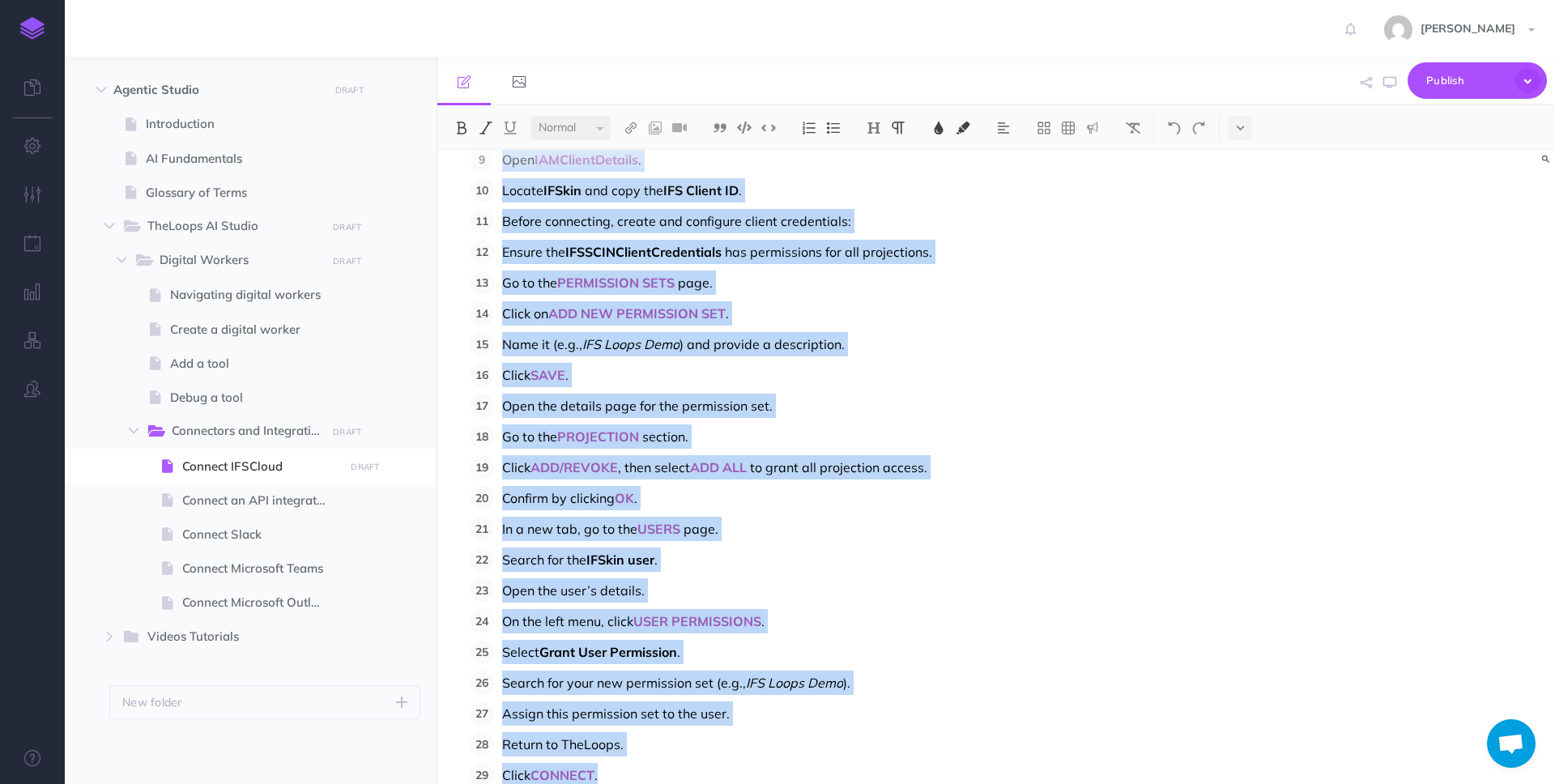
drag, startPoint x: 501, startPoint y: 225, endPoint x: 730, endPoint y: 766, distance: 587.5
click at [730, 766] on ol "Navigate to the CONNECTORS page. Click on ADD INTEGRATION . Search for IFS Clou…" at bounding box center [834, 338] width 730 height 1009
copy ol "Loremips do sit AMETCONSEC adip. Elits do EIU TEMPORINCID . Utlabo etd MAG Aliq…"
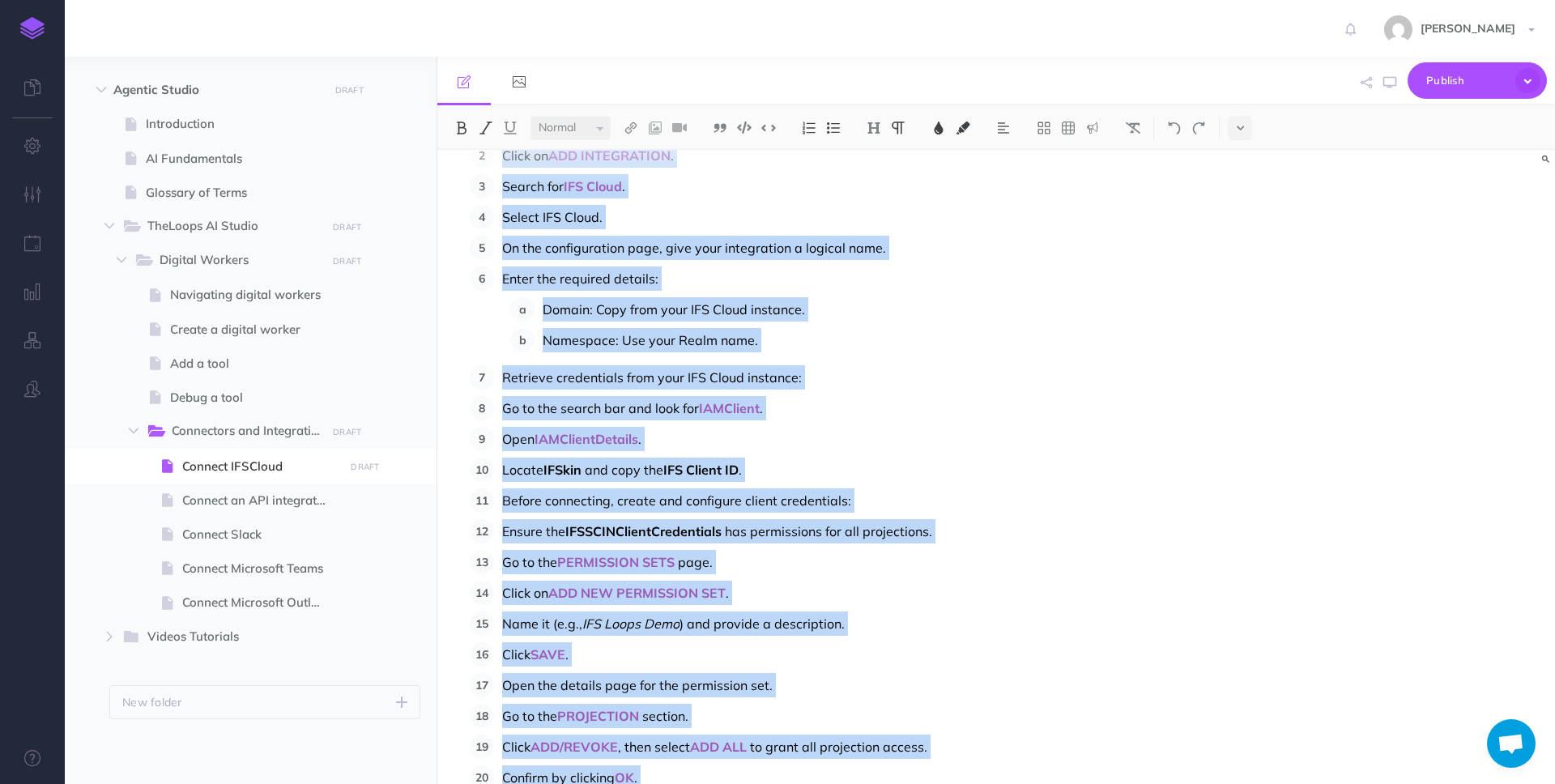
scroll to position [637, 0]
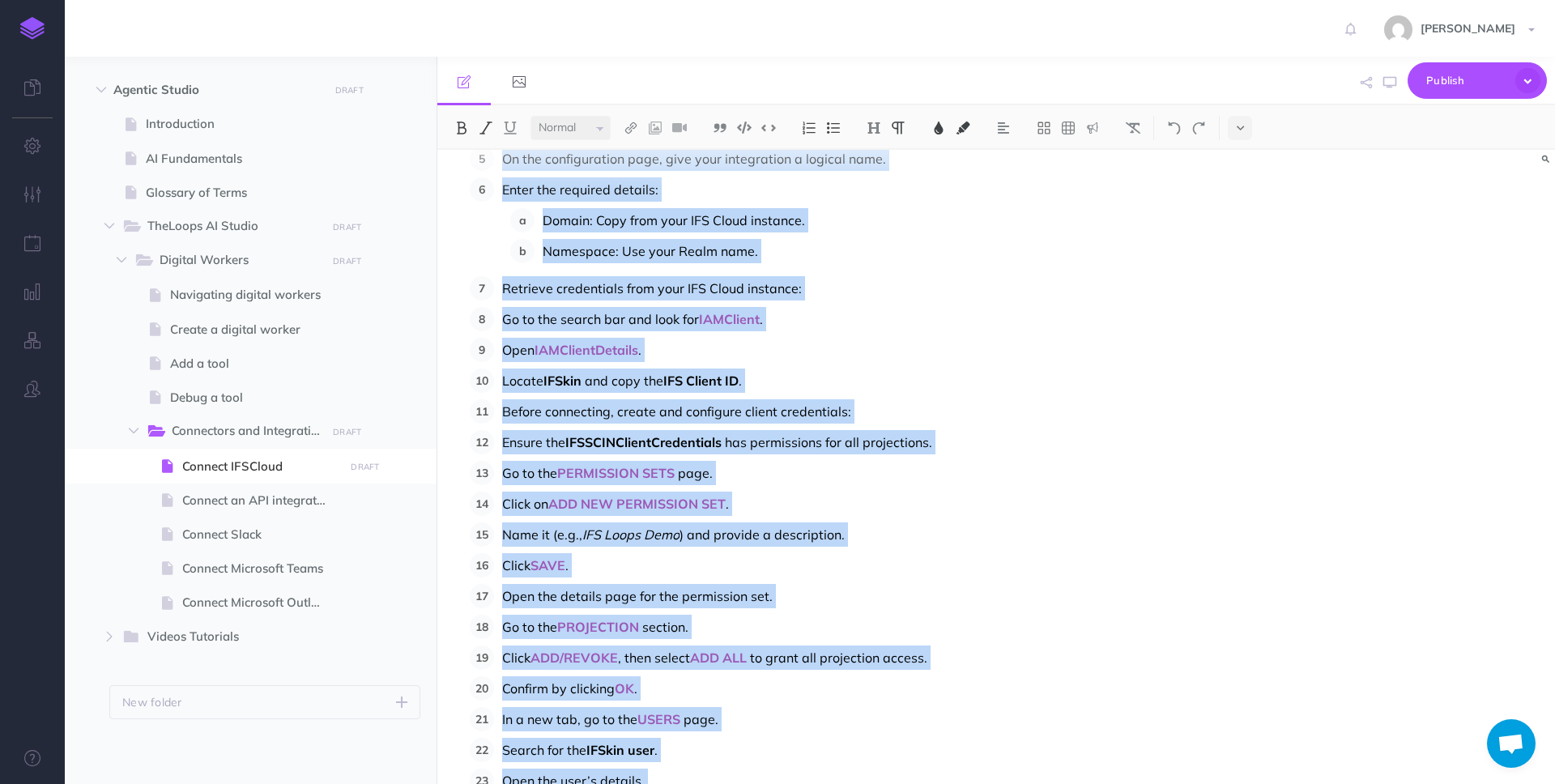
click at [924, 615] on p "Go to the PROJECTION section." at bounding box center [852, 627] width 698 height 24
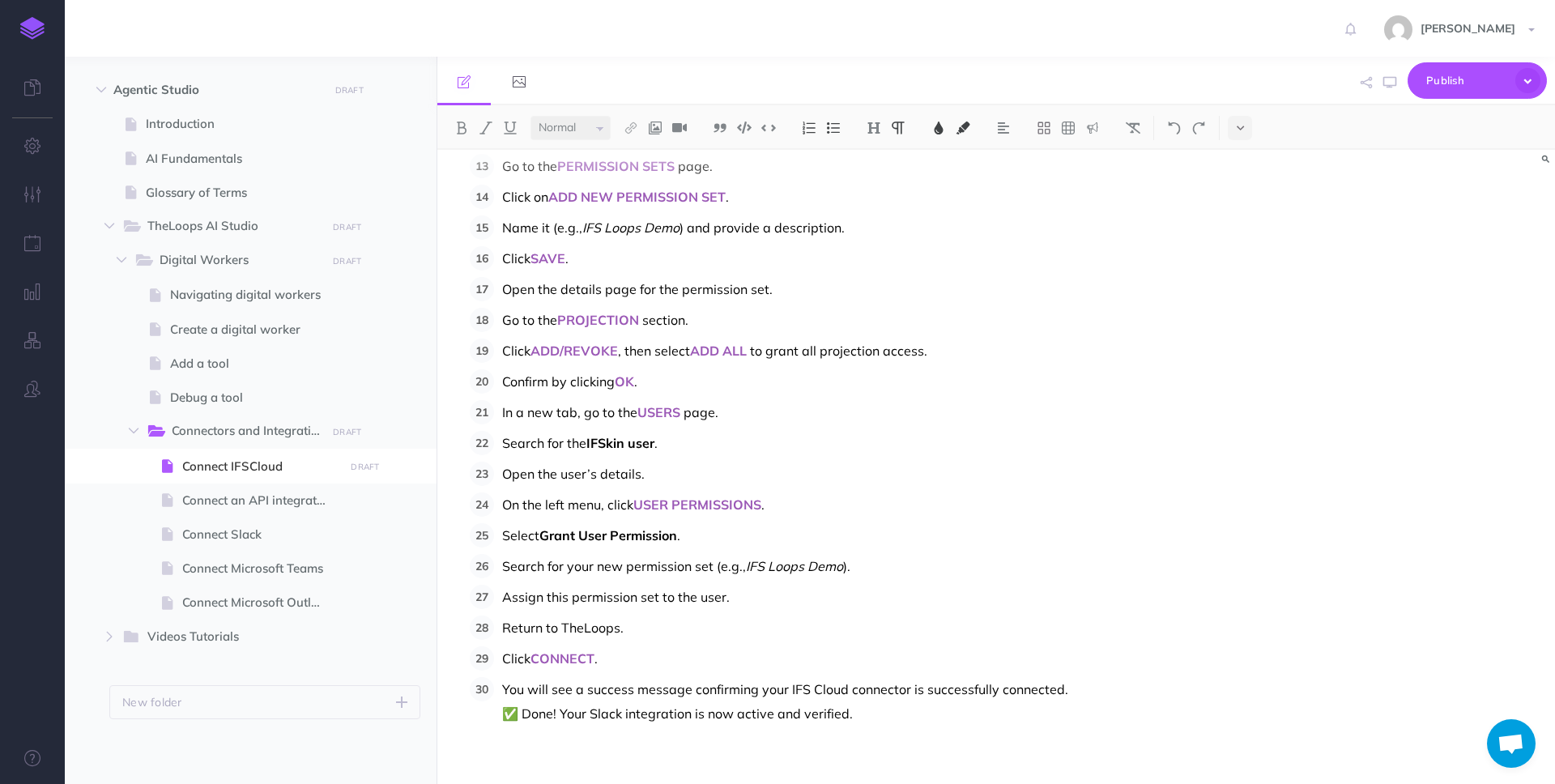
scroll to position [957, 0]
